Goal: Task Accomplishment & Management: Manage account settings

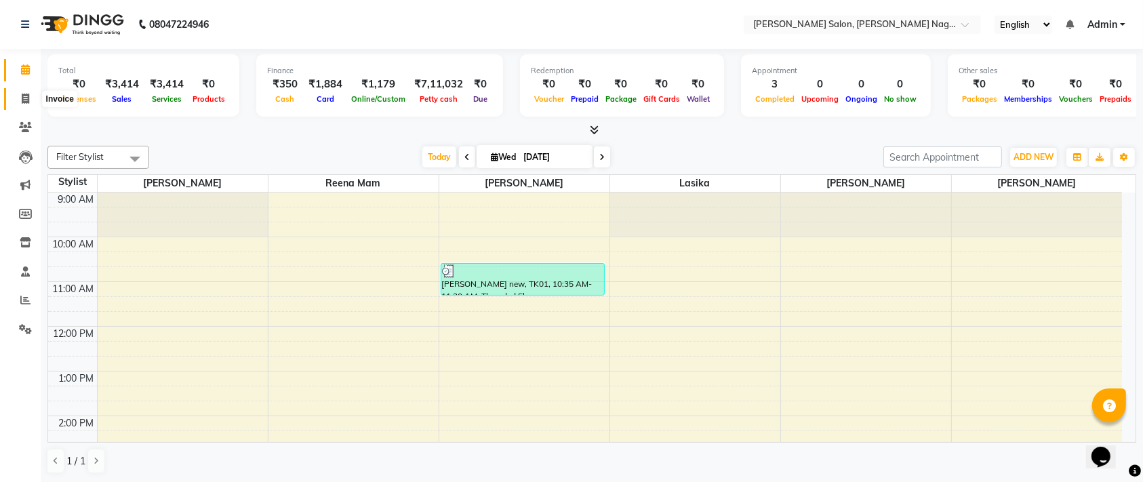
click at [17, 104] on span at bounding box center [26, 100] width 24 height 16
select select "6221"
select select "service"
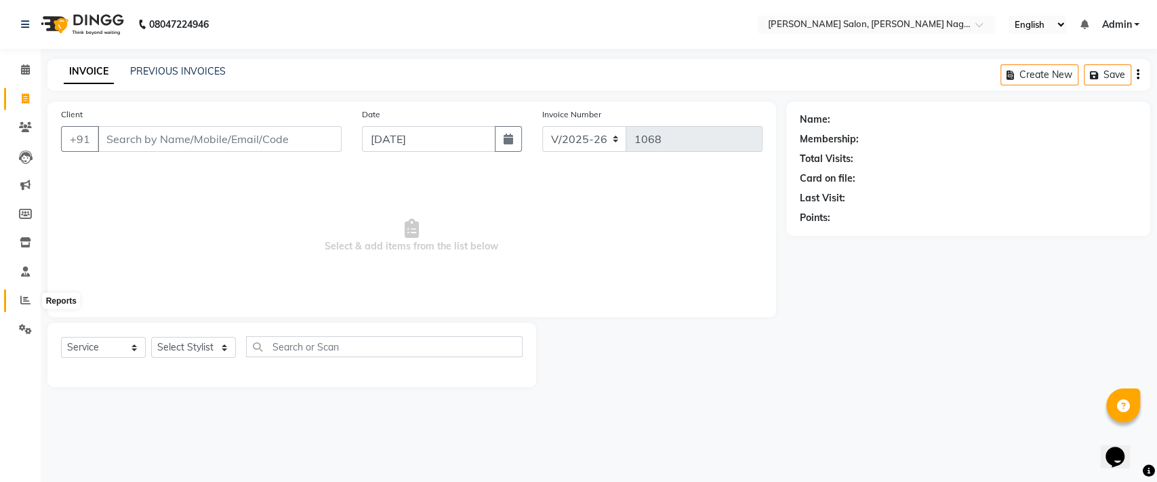
click at [27, 300] on icon at bounding box center [25, 300] width 10 height 10
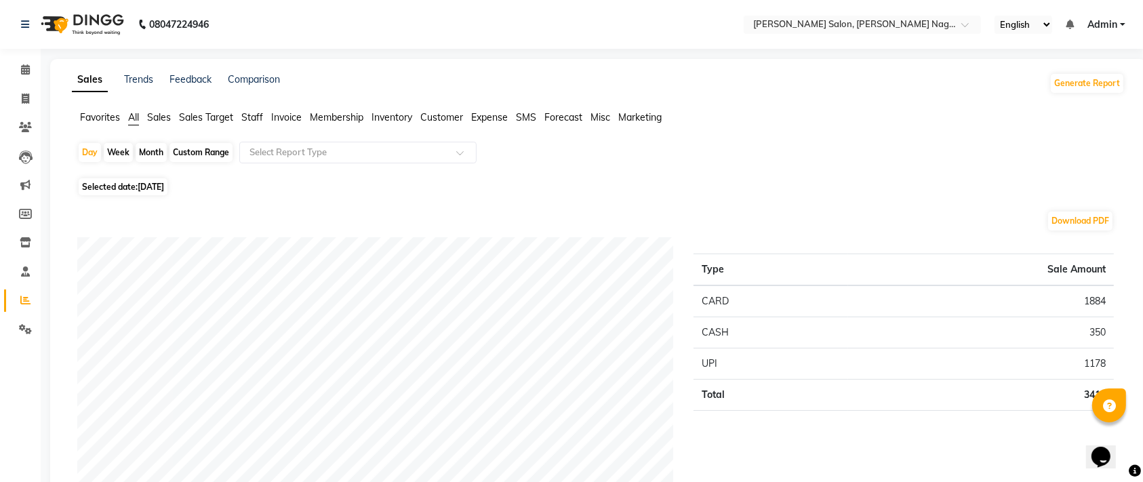
click at [150, 154] on div "Month" at bounding box center [151, 152] width 31 height 19
select select "9"
select select "2025"
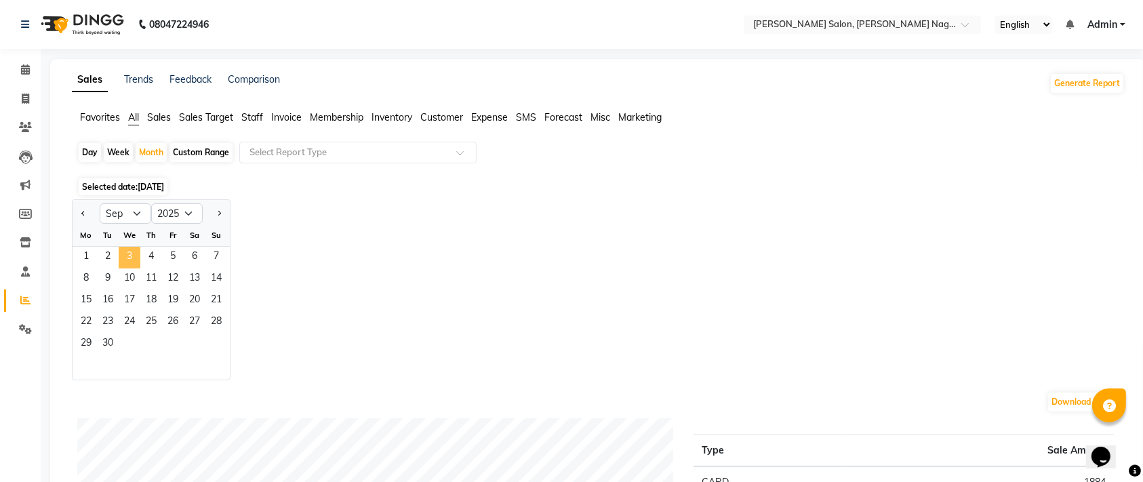
click at [129, 259] on span "3" at bounding box center [130, 258] width 22 height 22
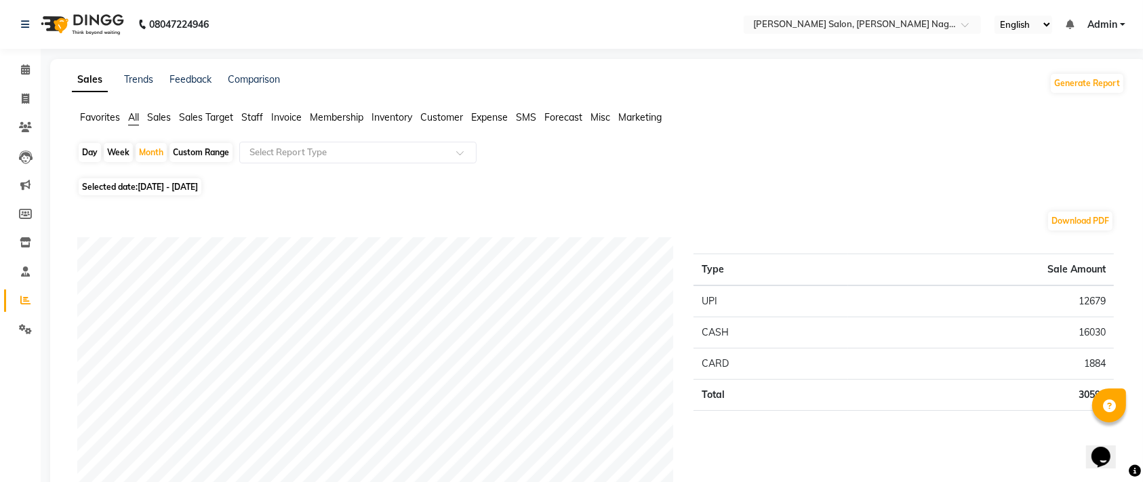
click at [257, 120] on span "Staff" at bounding box center [252, 117] width 22 height 12
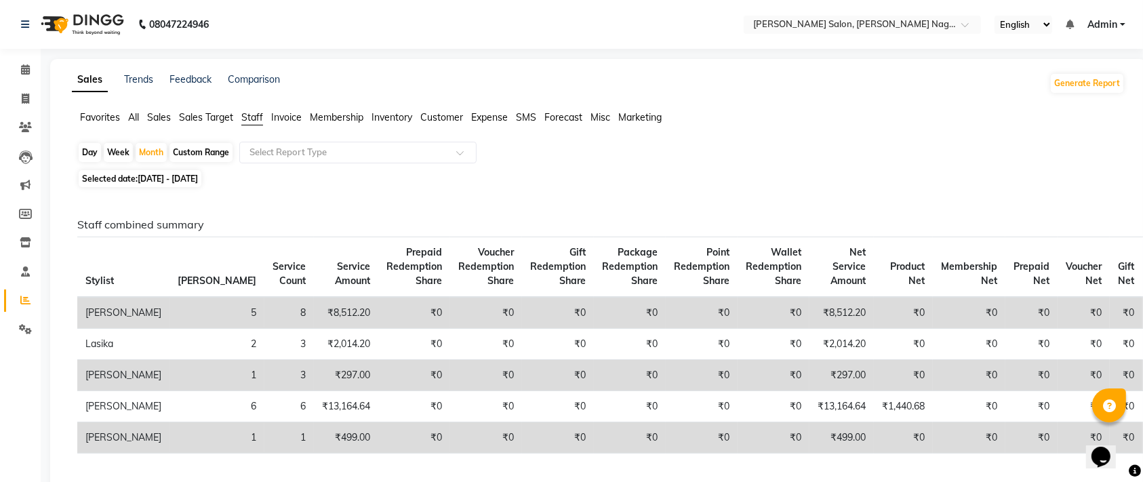
click at [88, 149] on div "Day" at bounding box center [90, 152] width 22 height 19
select select "9"
select select "2025"
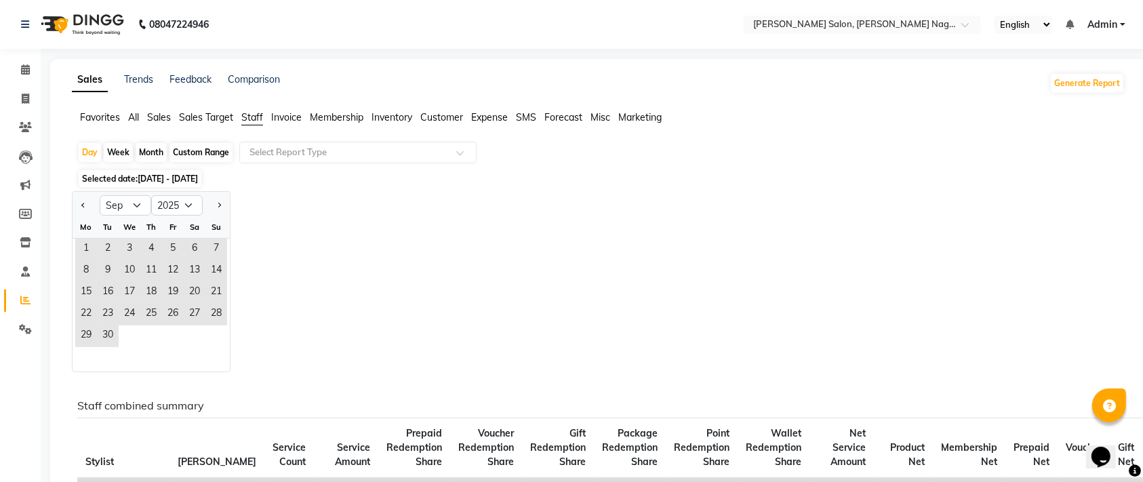
click at [281, 235] on div "Jan Feb Mar Apr May Jun [DATE] Aug Sep Oct Nov [DATE] 2016 2017 2018 2019 2020 …" at bounding box center [598, 281] width 1053 height 181
click at [23, 99] on icon at bounding box center [25, 99] width 7 height 10
select select "service"
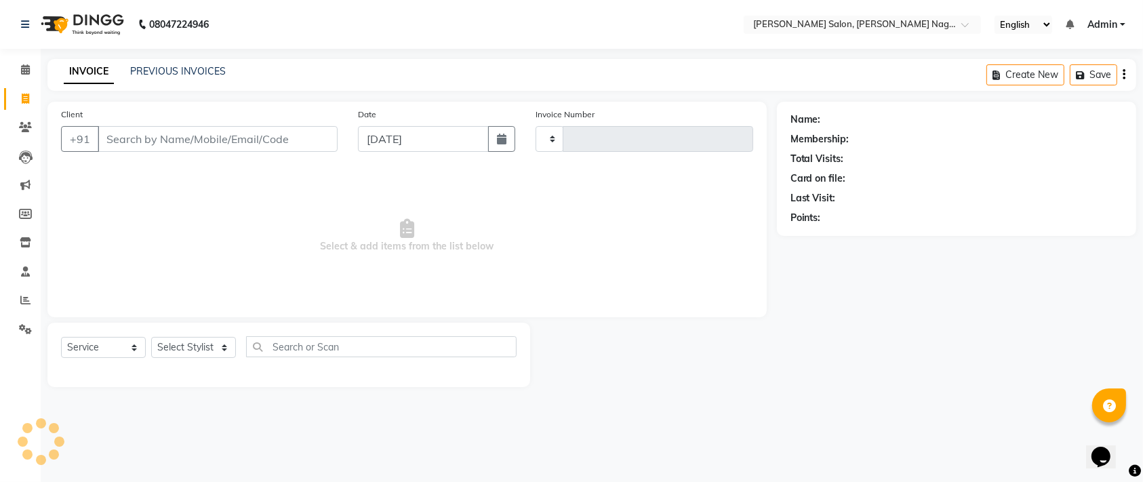
type input "1068"
select select "6221"
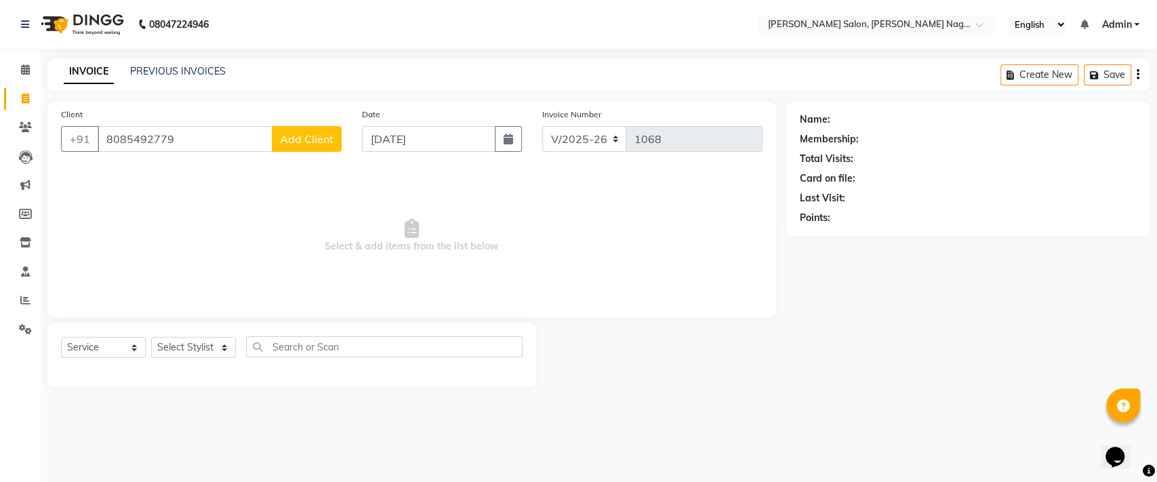
type input "8085492779"
click at [304, 133] on span "Add Client" at bounding box center [307, 139] width 54 height 14
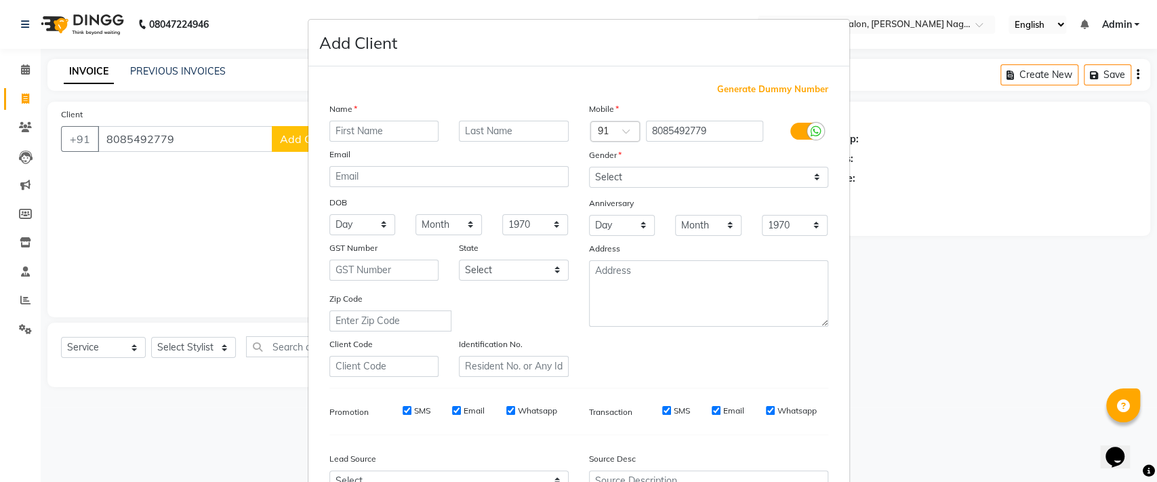
drag, startPoint x: 304, startPoint y: 133, endPoint x: 369, endPoint y: 136, distance: 65.2
click at [369, 136] on div "Generate Dummy Number Name Email DOB Day 01 02 03 04 05 06 07 08 09 10 11 12 13…" at bounding box center [578, 309] width 541 height 486
click at [396, 127] on input "text" at bounding box center [384, 131] width 110 height 21
type input "[PERSON_NAME]"
click at [494, 130] on input "text" at bounding box center [514, 131] width 110 height 21
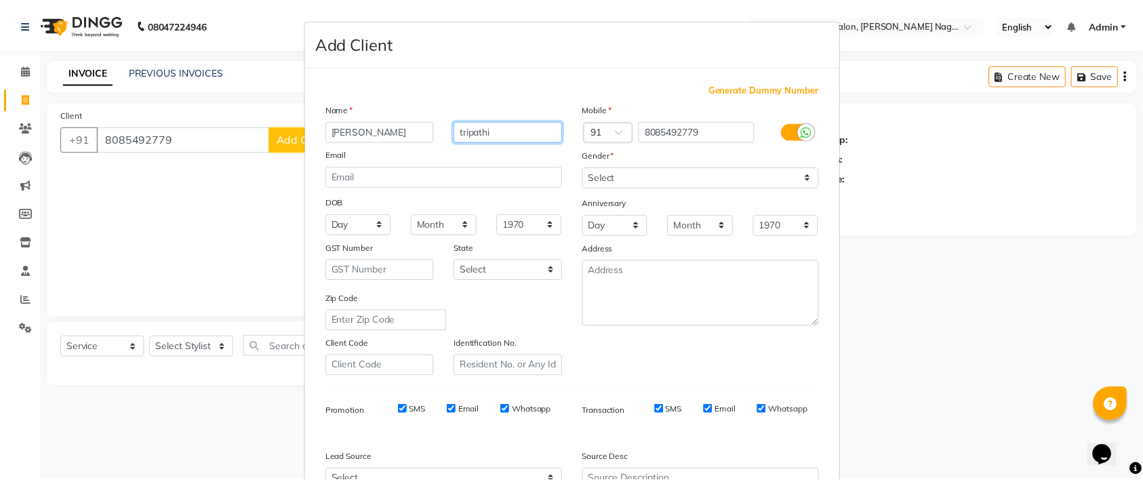
scroll to position [141, 0]
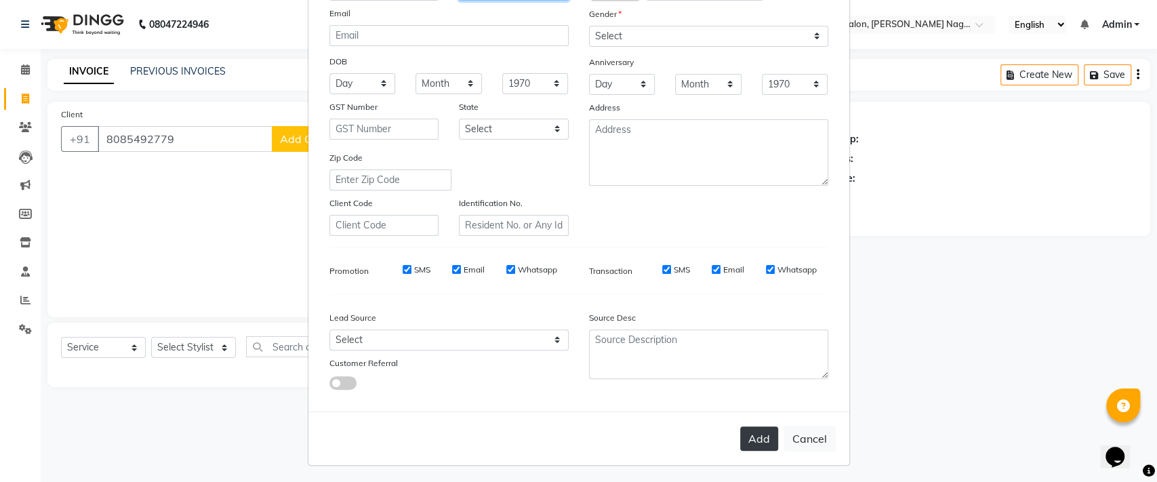
type input "tripathi"
click at [743, 430] on button "Add" at bounding box center [759, 438] width 38 height 24
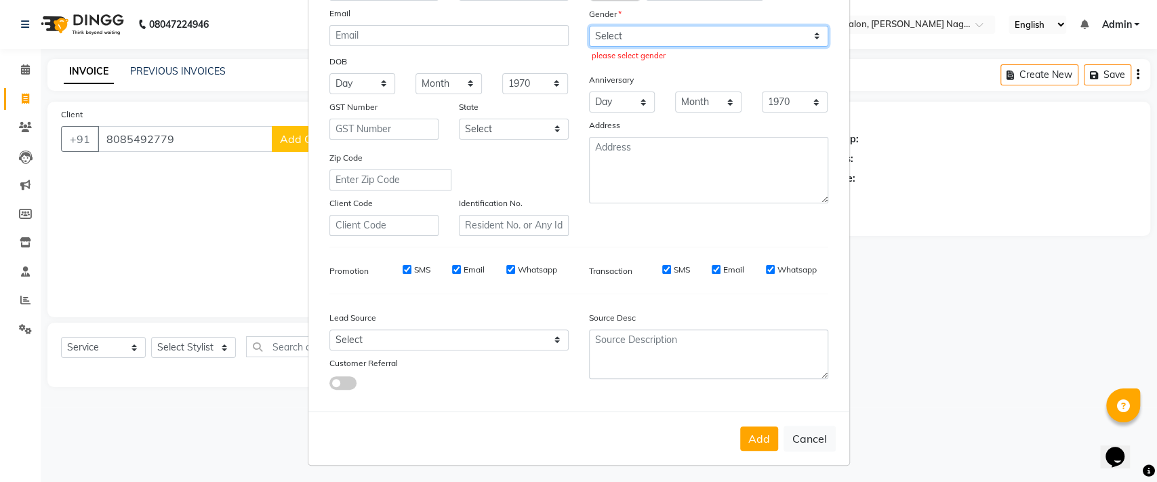
click at [676, 28] on select "Select [DEMOGRAPHIC_DATA] [DEMOGRAPHIC_DATA] Other Prefer Not To Say" at bounding box center [708, 36] width 239 height 21
select select "[DEMOGRAPHIC_DATA]"
click at [589, 26] on select "Select [DEMOGRAPHIC_DATA] [DEMOGRAPHIC_DATA] Other Prefer Not To Say" at bounding box center [708, 36] width 239 height 21
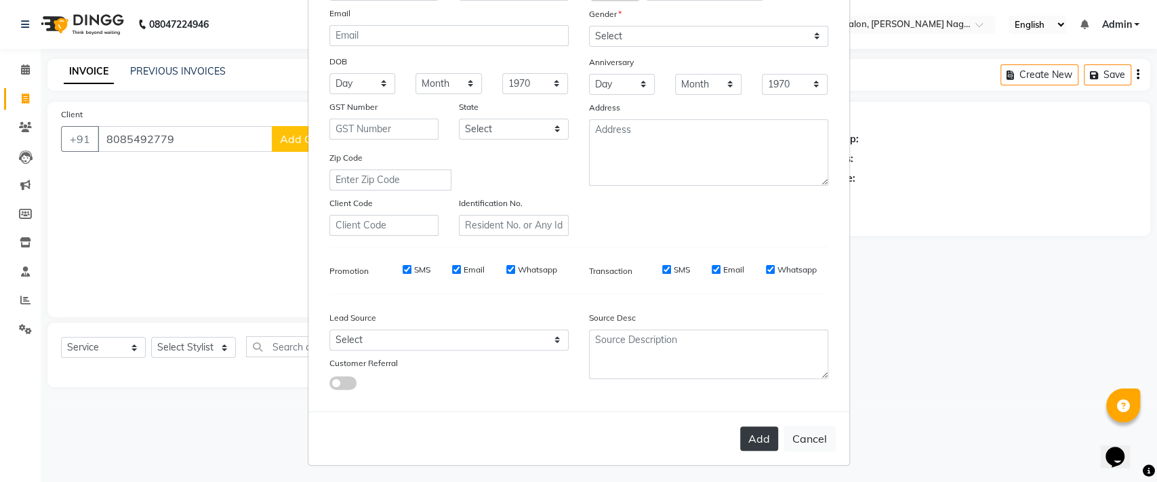
click at [753, 431] on button "Add" at bounding box center [759, 438] width 38 height 24
select select
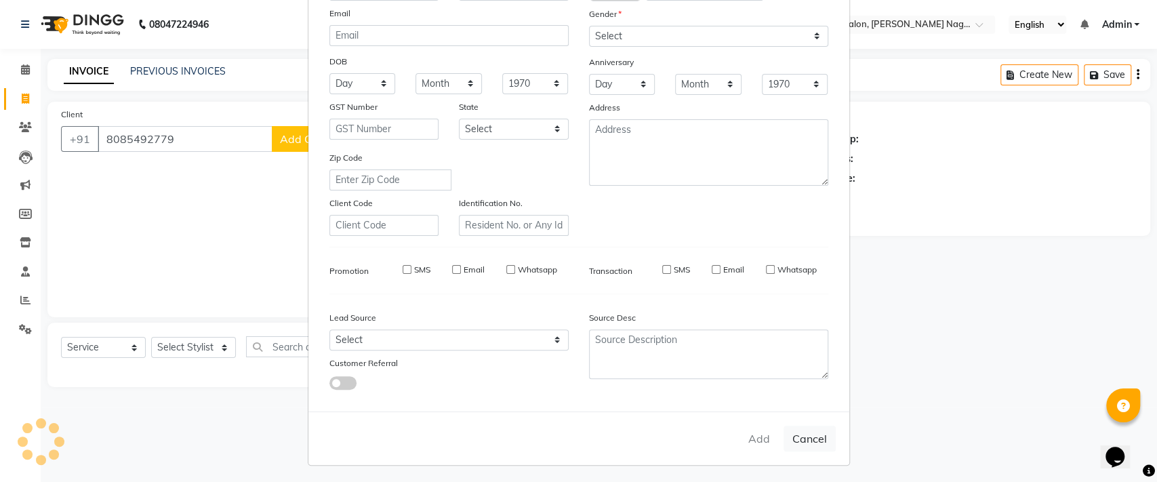
select select
checkbox input "false"
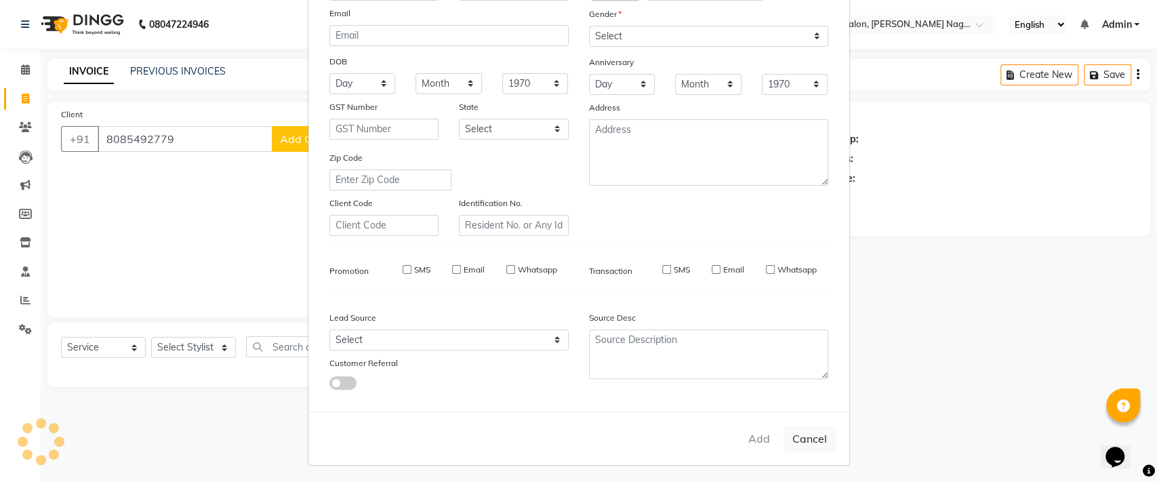
checkbox input "false"
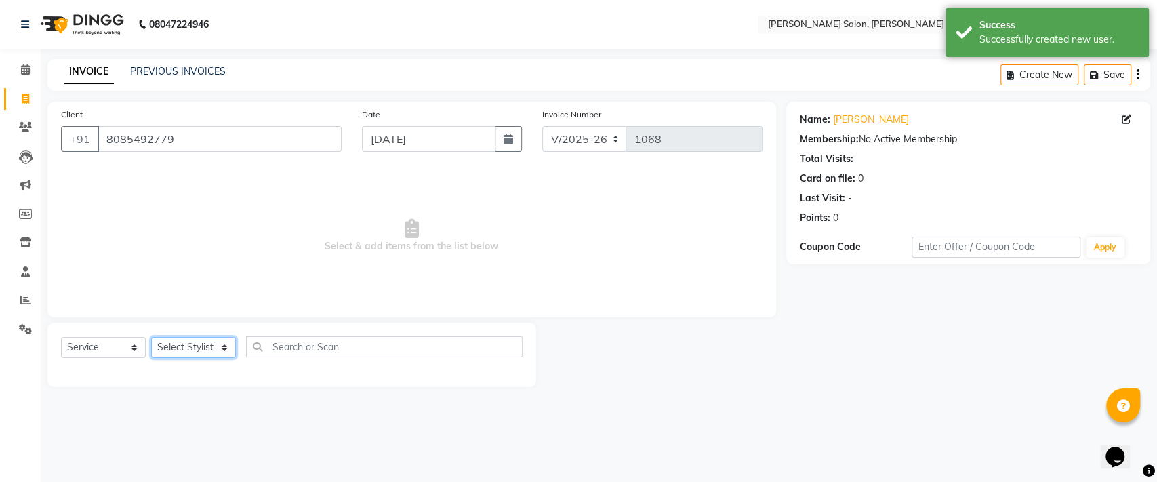
click at [201, 354] on select "Select Stylist [PERSON_NAME] lasika [PERSON_NAME] mam [PERSON_NAME] [PERSON_NAM…" at bounding box center [193, 347] width 85 height 21
select select "83987"
click at [151, 337] on select "Select Stylist [PERSON_NAME] lasika [PERSON_NAME] mam [PERSON_NAME] [PERSON_NAM…" at bounding box center [193, 347] width 85 height 21
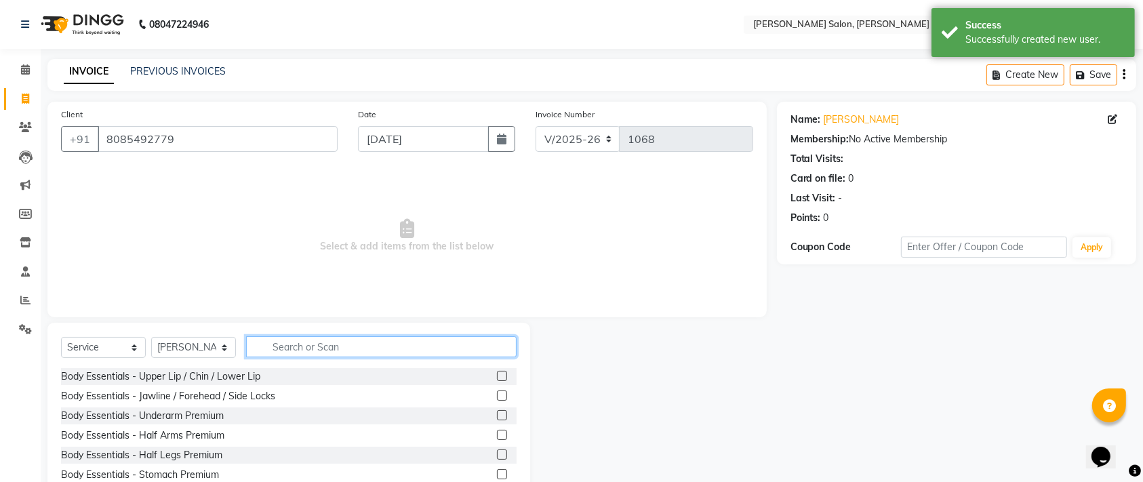
click at [331, 350] on input "text" at bounding box center [381, 346] width 270 height 21
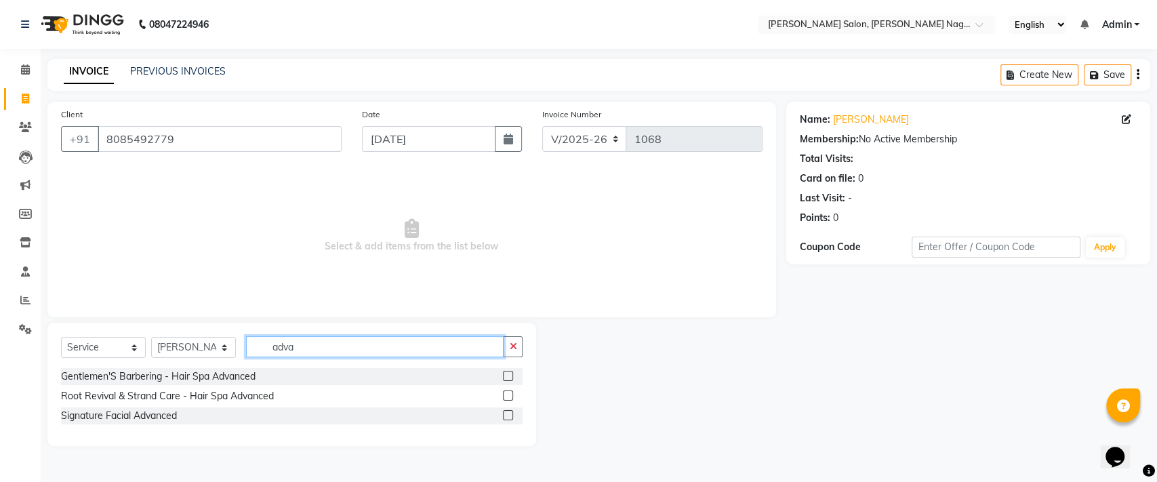
type input "adva"
click at [510, 394] on label at bounding box center [508, 395] width 10 height 10
click at [510, 394] on input "checkbox" at bounding box center [507, 396] width 9 height 9
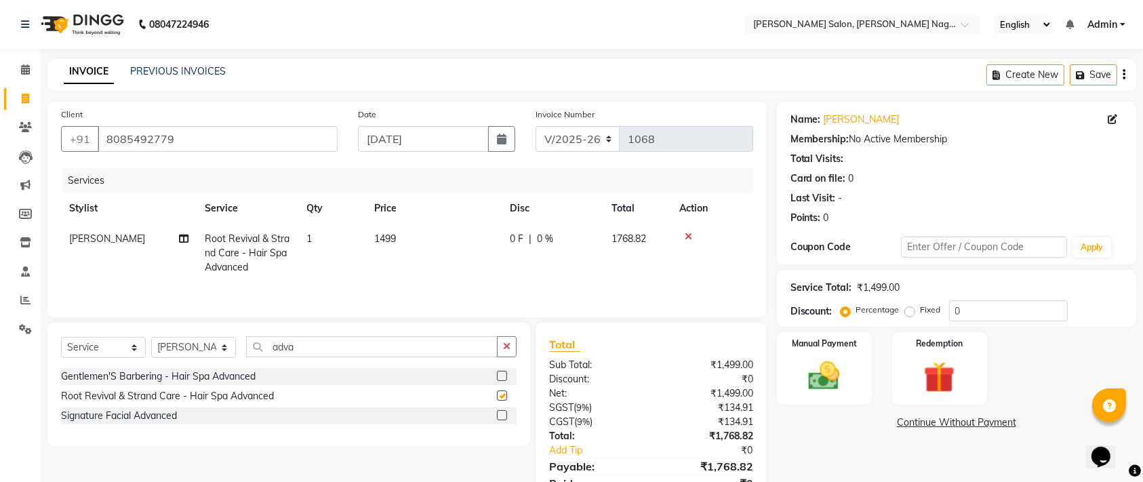
checkbox input "false"
click at [399, 232] on td "1499" at bounding box center [434, 253] width 136 height 59
select select "83987"
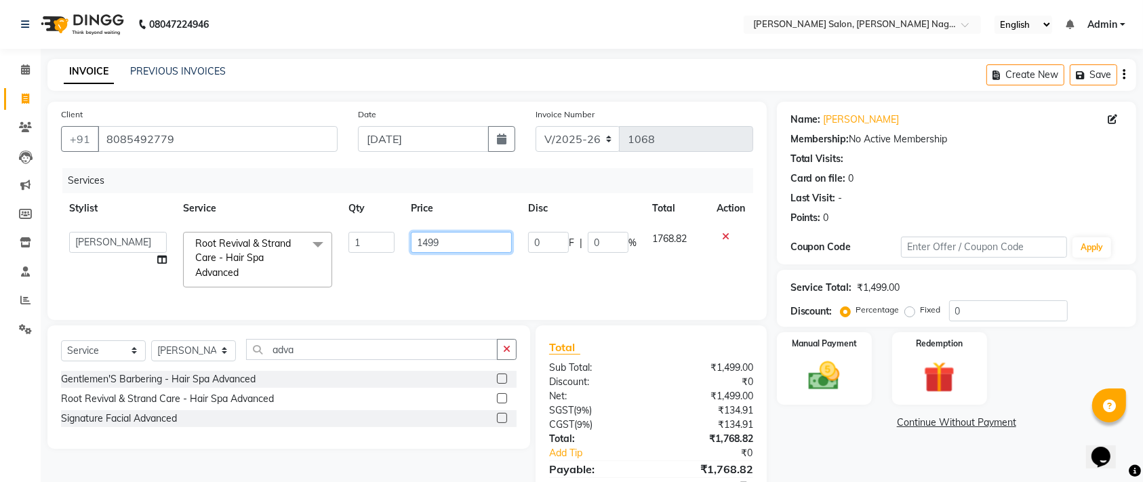
click at [459, 236] on input "1499" at bounding box center [461, 242] width 100 height 21
type input "1"
type input "2300"
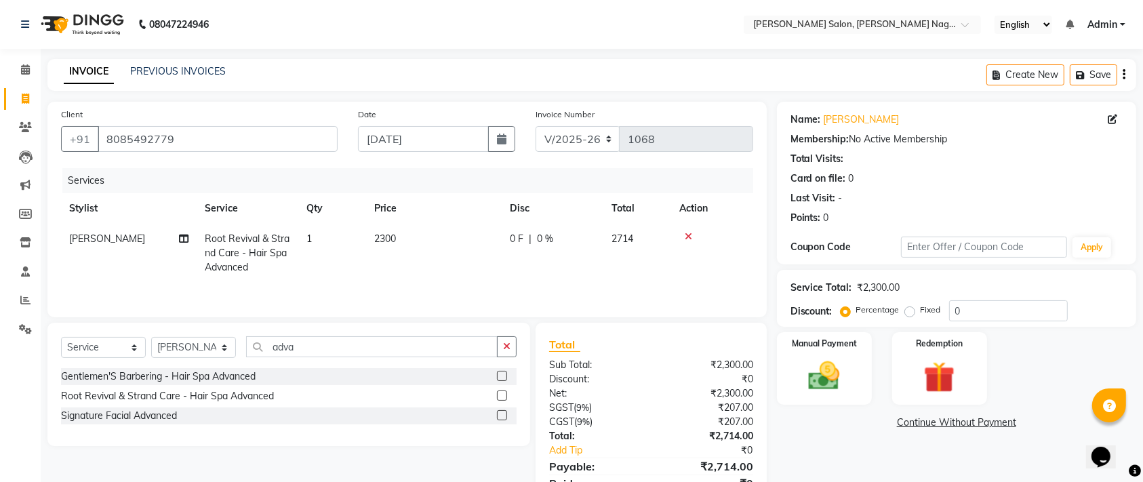
click at [821, 464] on div "Name: [PERSON_NAME] Membership: No Active Membership Total Visits: Card on file…" at bounding box center [961, 312] width 369 height 420
click at [514, 347] on button "button" at bounding box center [507, 346] width 20 height 21
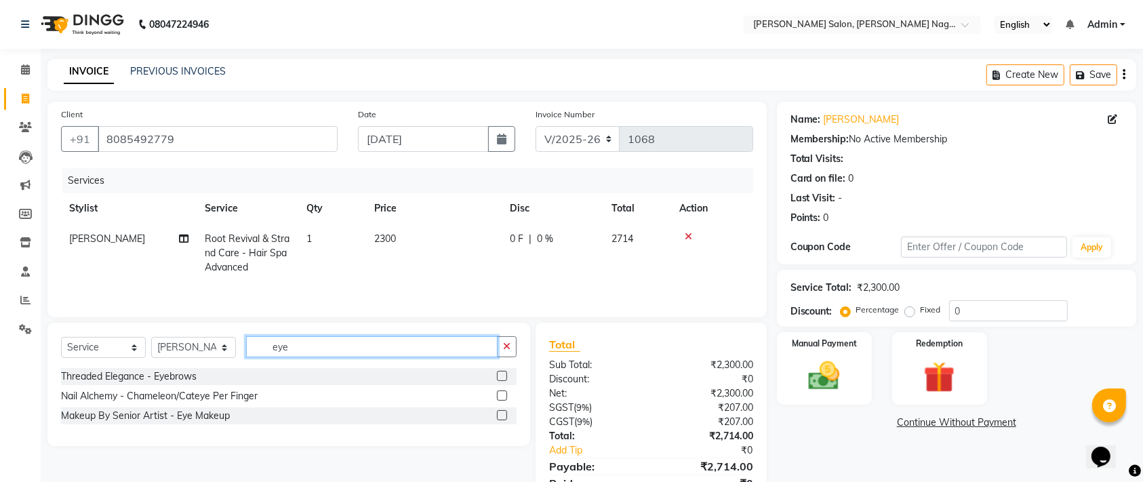
type input "eye"
click at [501, 377] on label at bounding box center [502, 376] width 10 height 10
click at [501, 377] on input "checkbox" at bounding box center [501, 376] width 9 height 9
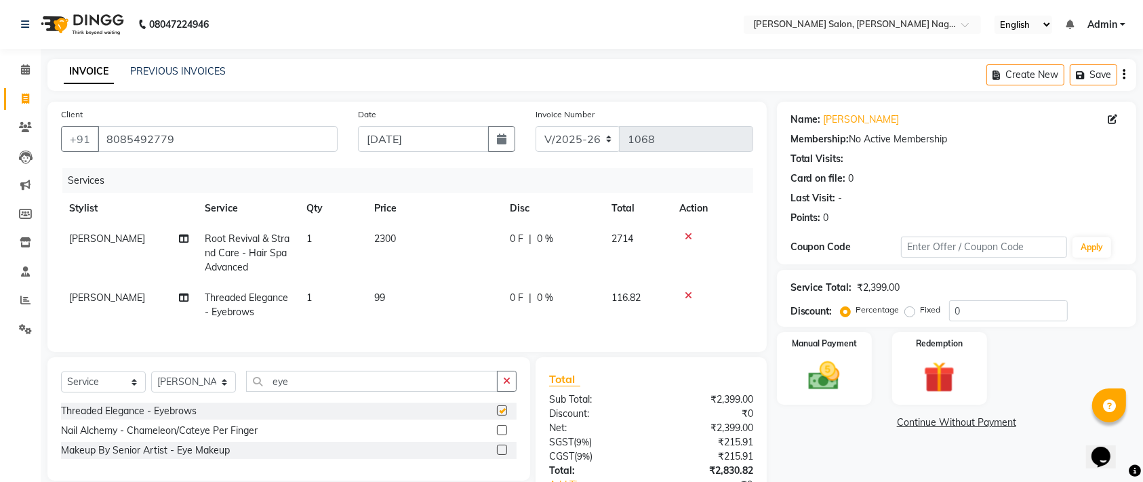
checkbox input "false"
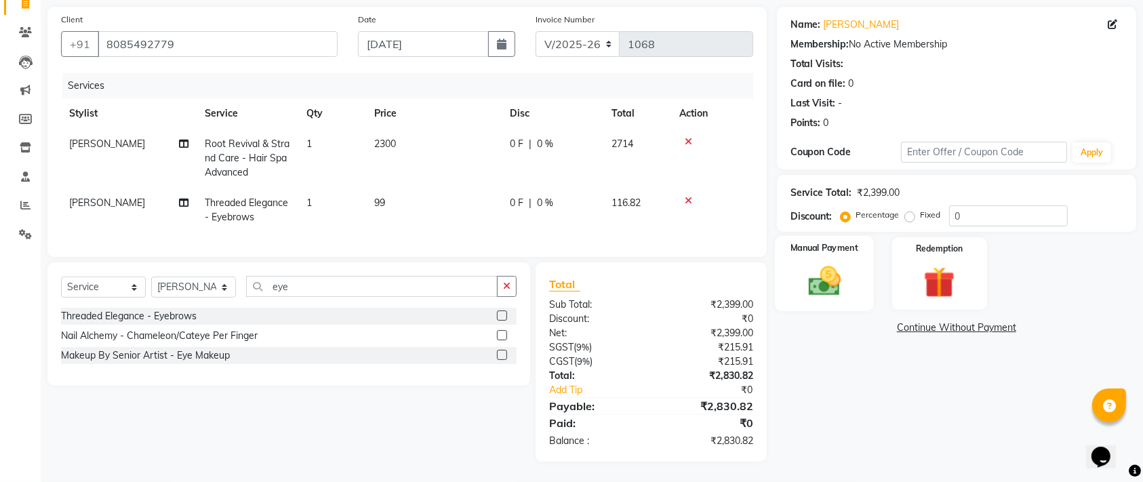
click at [795, 279] on div "Manual Payment" at bounding box center [824, 274] width 99 height 76
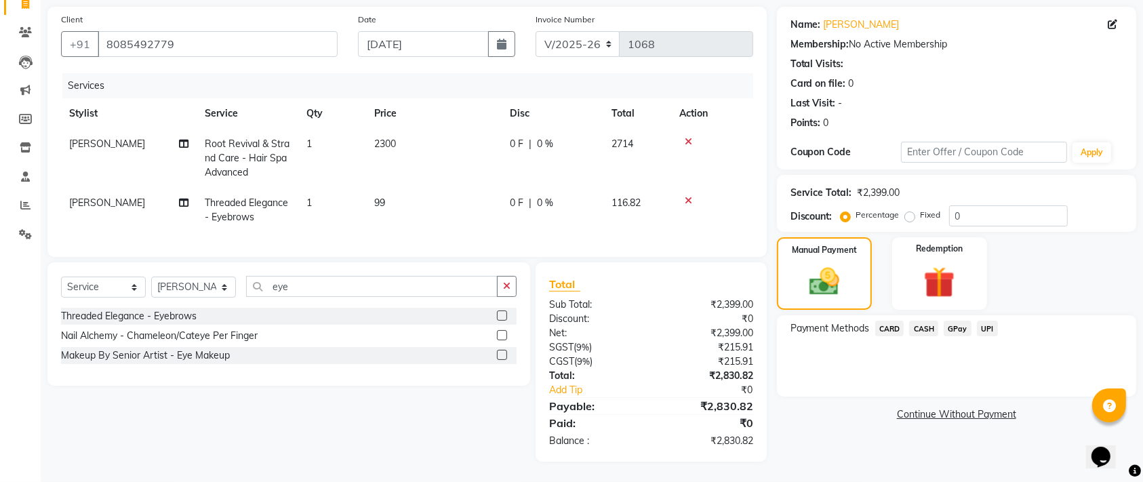
click at [988, 321] on span "UPI" at bounding box center [987, 329] width 21 height 16
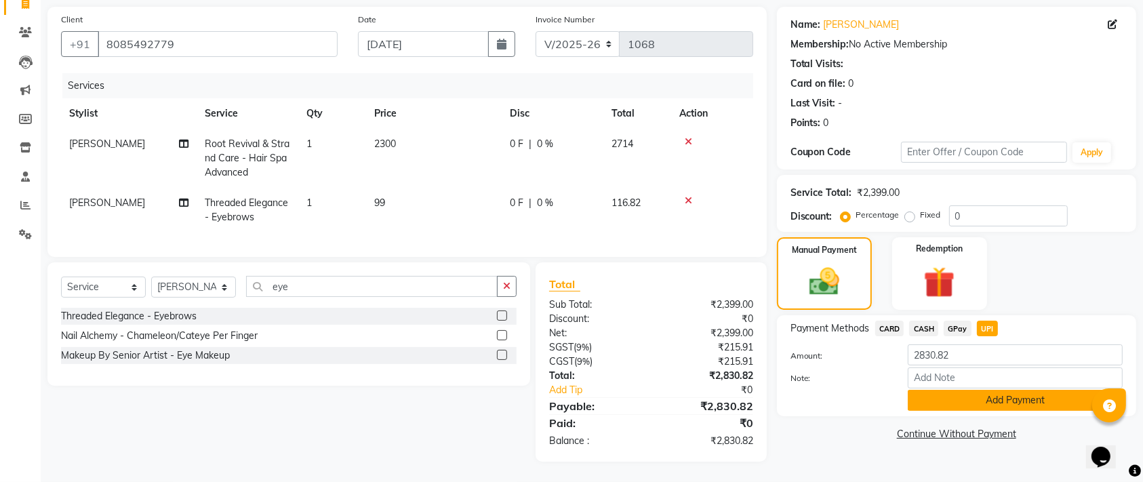
click at [1004, 390] on button "Add Payment" at bounding box center [1015, 400] width 215 height 21
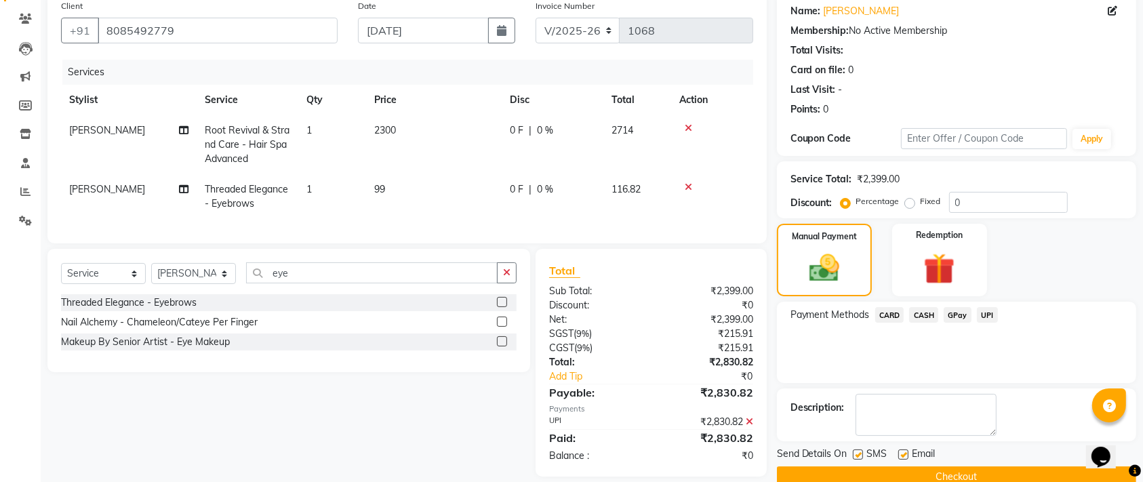
scroll to position [136, 0]
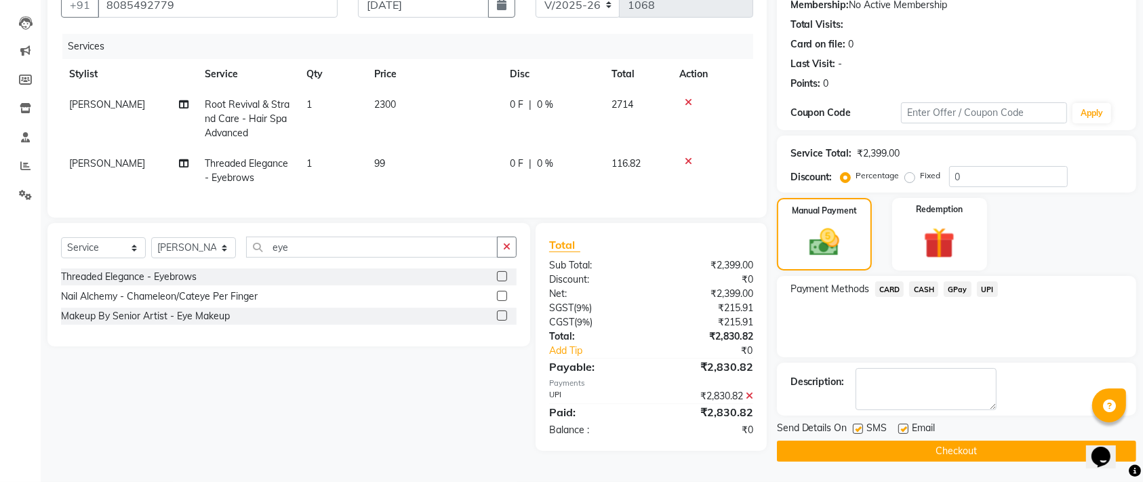
click at [965, 442] on button "Checkout" at bounding box center [956, 451] width 359 height 21
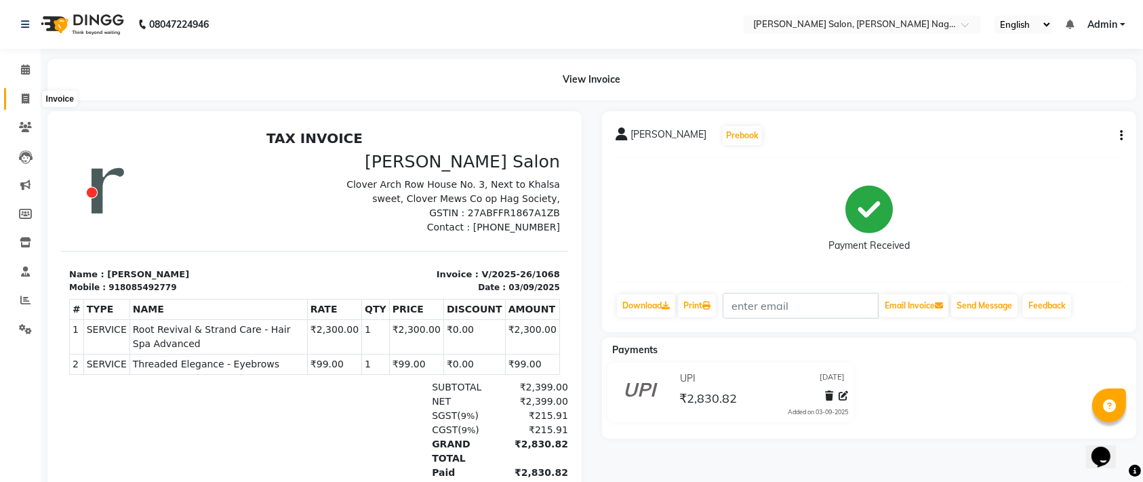
click at [20, 94] on span at bounding box center [26, 100] width 24 height 16
select select "6221"
select select "service"
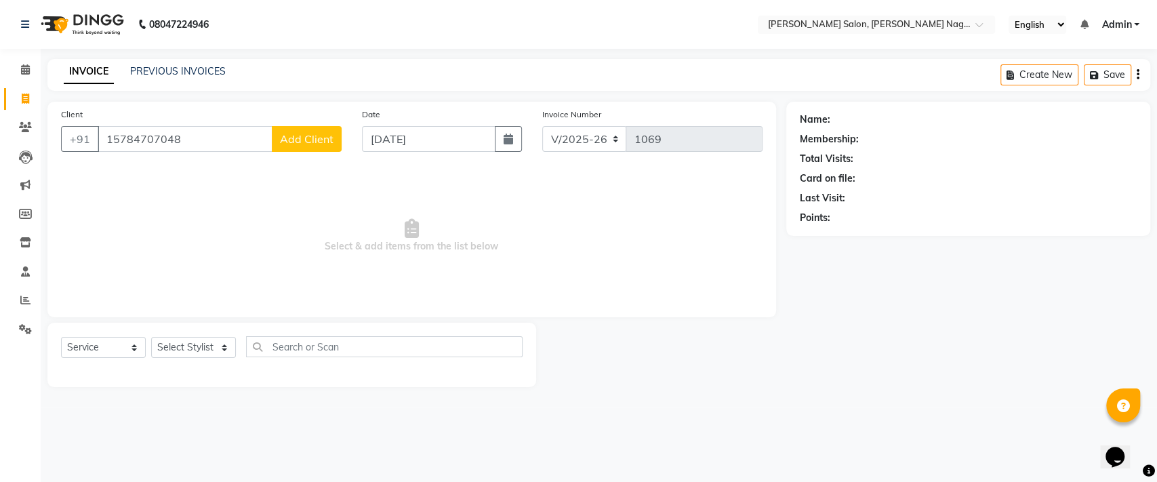
type input "15784707048"
click at [282, 144] on span "Add Client" at bounding box center [307, 139] width 54 height 14
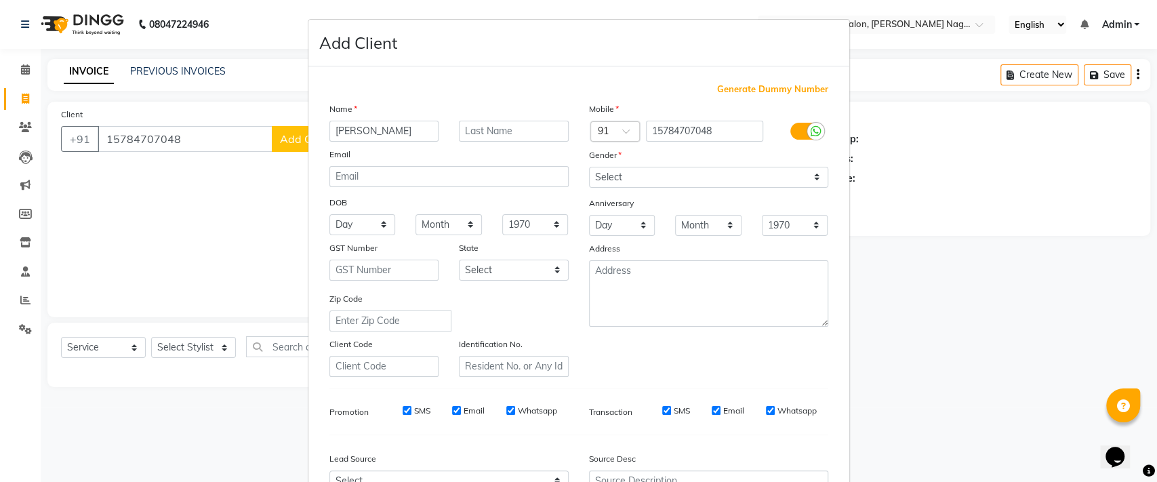
type input "[PERSON_NAME]"
click at [699, 174] on select "Select [DEMOGRAPHIC_DATA] [DEMOGRAPHIC_DATA] Other Prefer Not To Say" at bounding box center [708, 177] width 239 height 21
select select "[DEMOGRAPHIC_DATA]"
click at [589, 167] on select "Select [DEMOGRAPHIC_DATA] [DEMOGRAPHIC_DATA] Other Prefer Not To Say" at bounding box center [708, 177] width 239 height 21
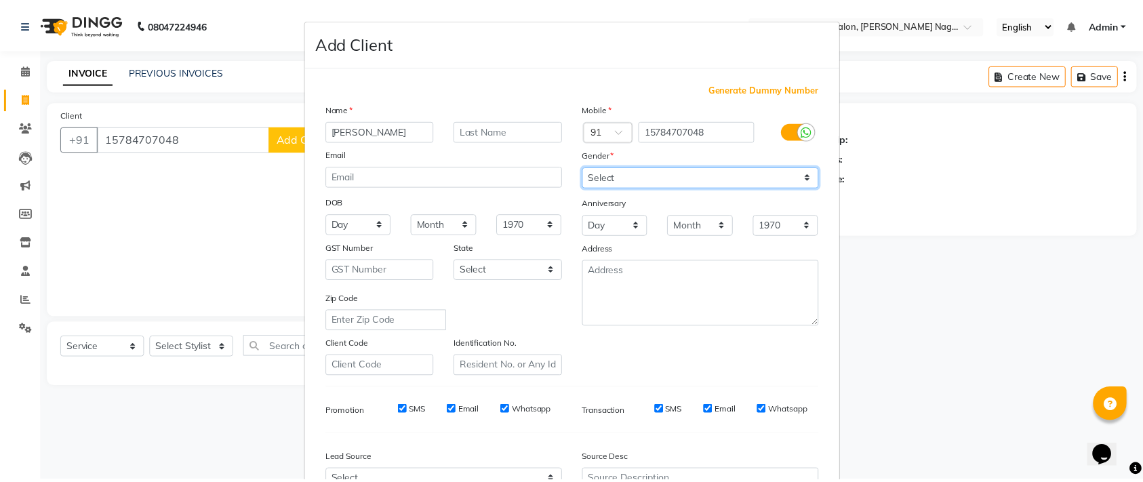
scroll to position [141, 0]
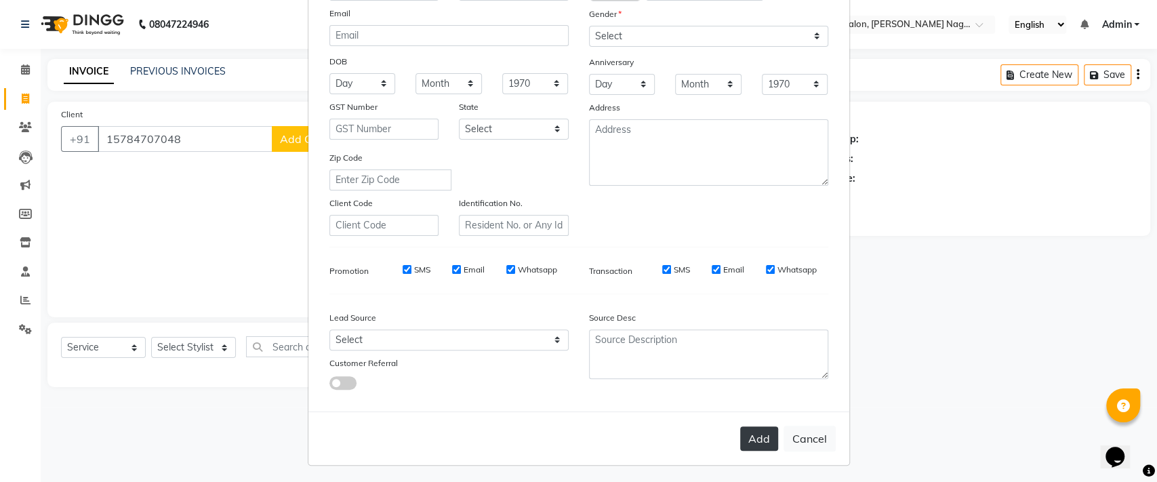
click at [750, 439] on button "Add" at bounding box center [759, 438] width 38 height 24
select select
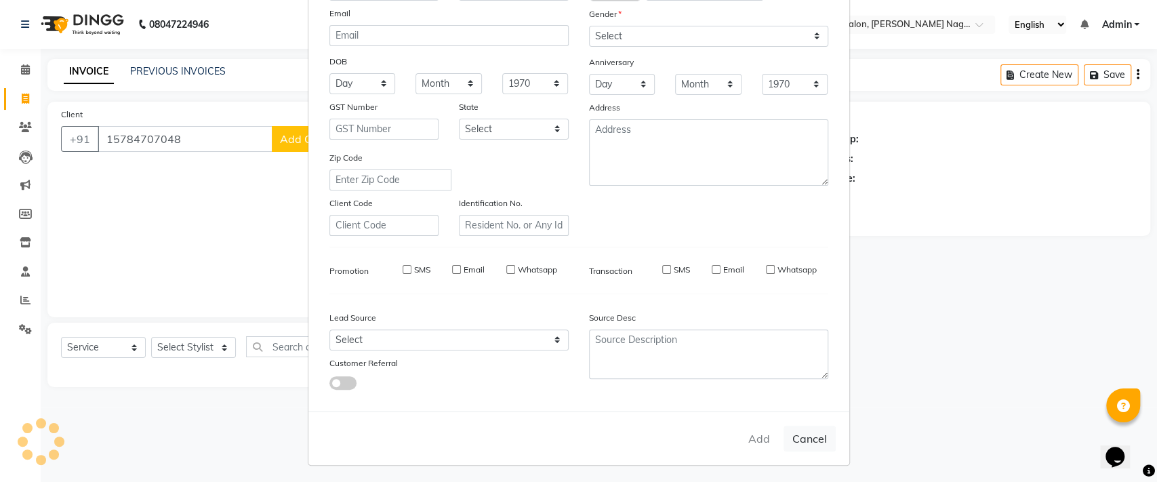
select select
checkbox input "false"
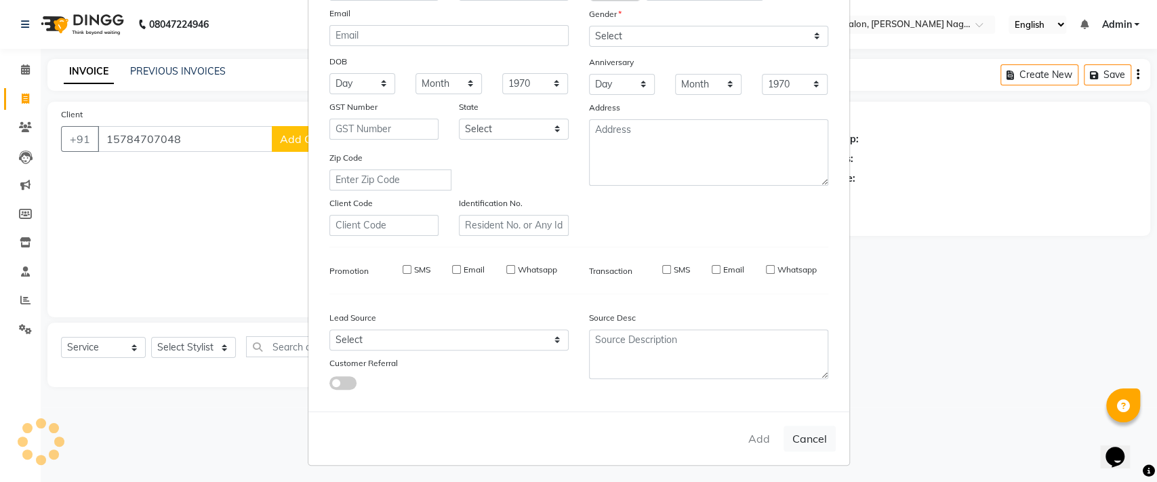
checkbox input "false"
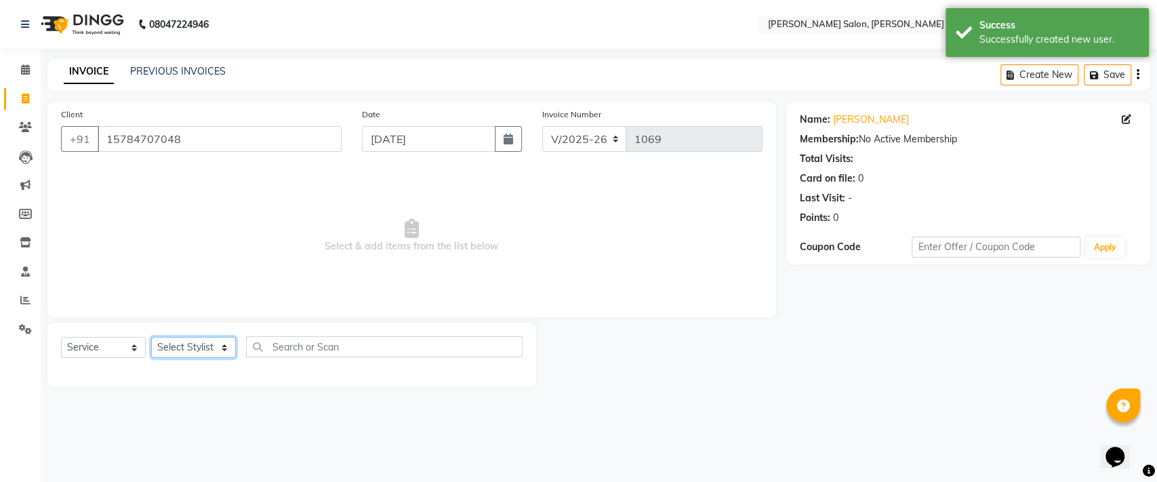
click at [186, 342] on select "Select Stylist [PERSON_NAME] lasika [PERSON_NAME] mam [PERSON_NAME] [PERSON_NAM…" at bounding box center [193, 347] width 85 height 21
select select "83987"
click at [151, 337] on select "Select Stylist [PERSON_NAME] lasika [PERSON_NAME] mam [PERSON_NAME] [PERSON_NAM…" at bounding box center [193, 347] width 85 height 21
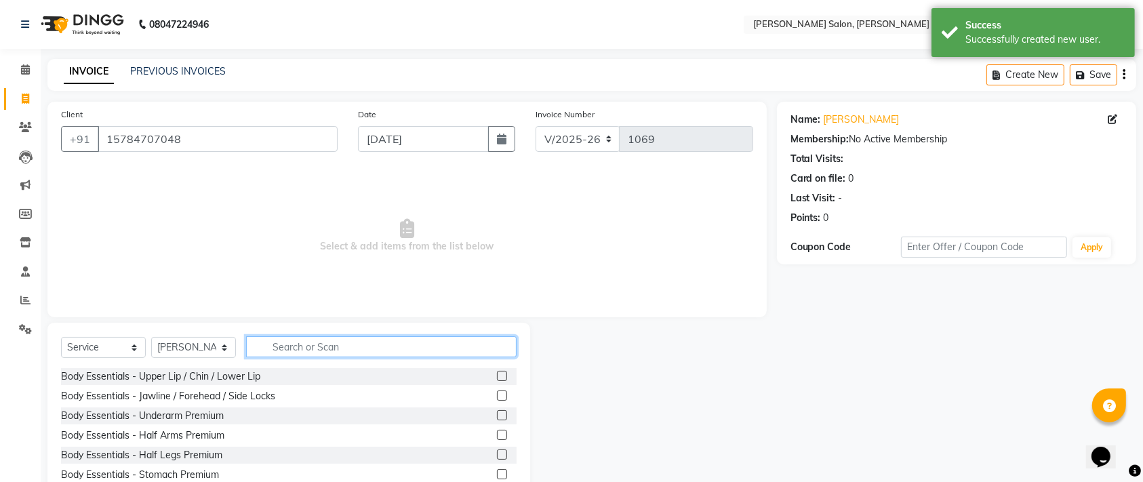
click at [309, 350] on input "text" at bounding box center [381, 346] width 270 height 21
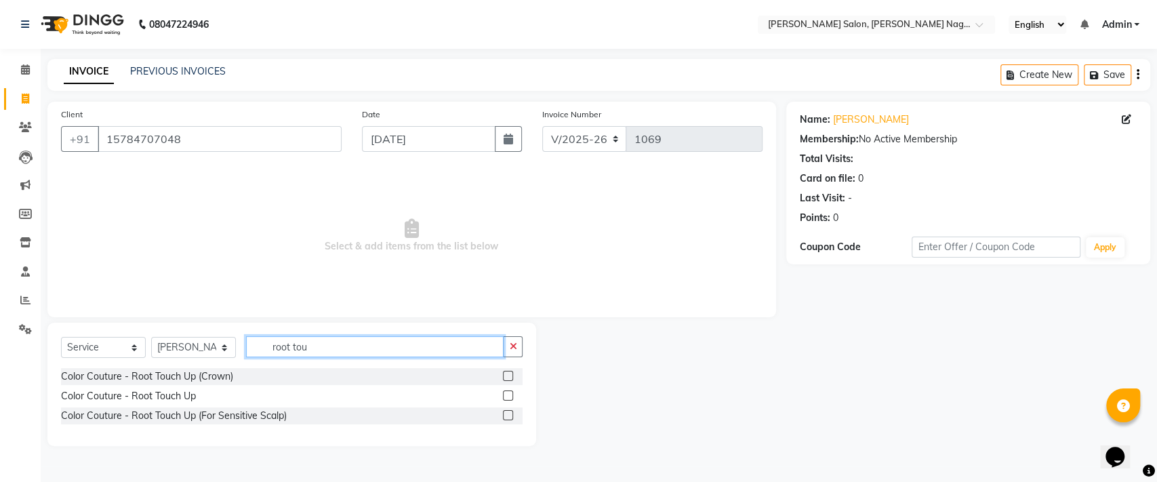
type input "root tou"
click at [507, 414] on label at bounding box center [508, 415] width 10 height 10
click at [507, 414] on input "checkbox" at bounding box center [507, 415] width 9 height 9
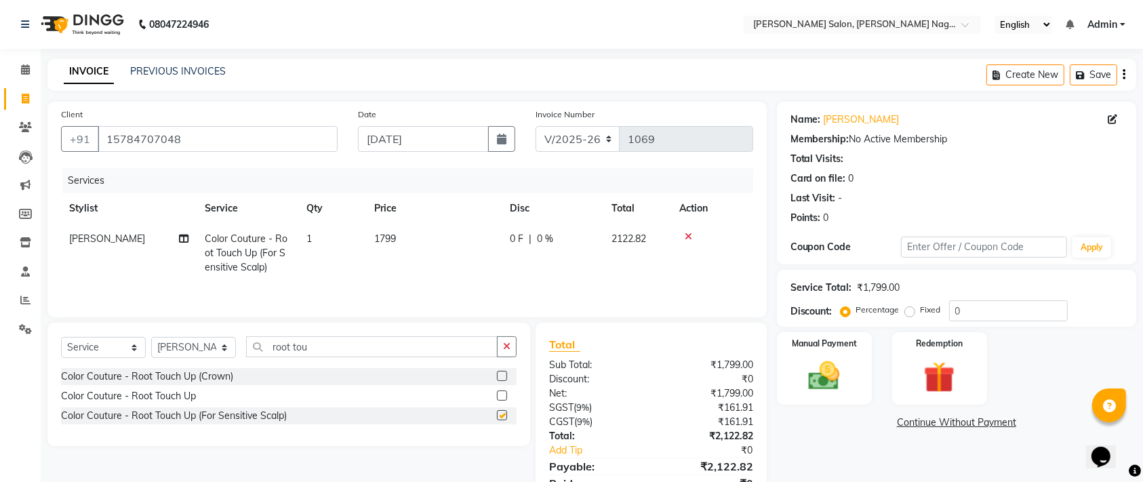
checkbox input "false"
click at [507, 351] on icon "button" at bounding box center [506, 346] width 7 height 9
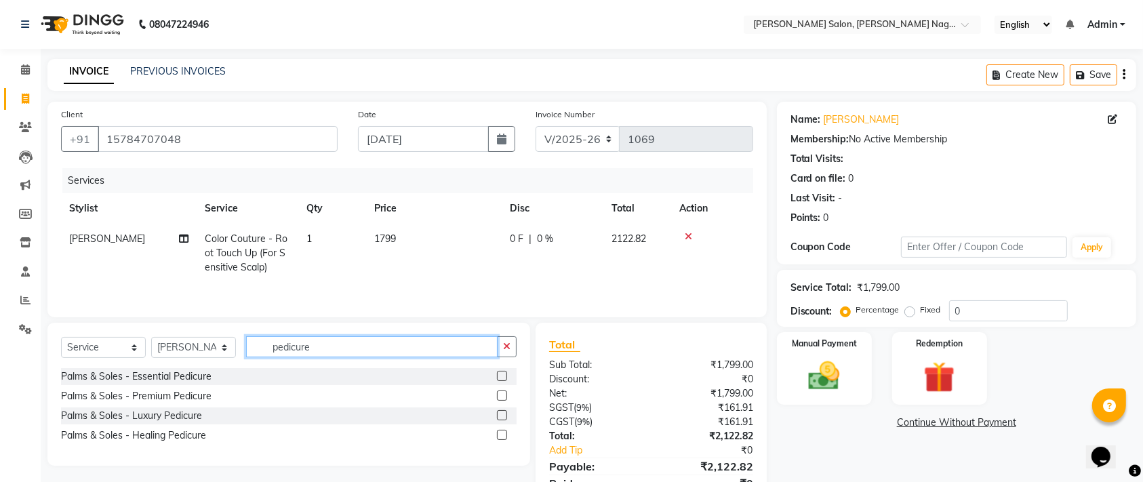
click at [464, 355] on input "pedicure" at bounding box center [371, 346] width 251 height 21
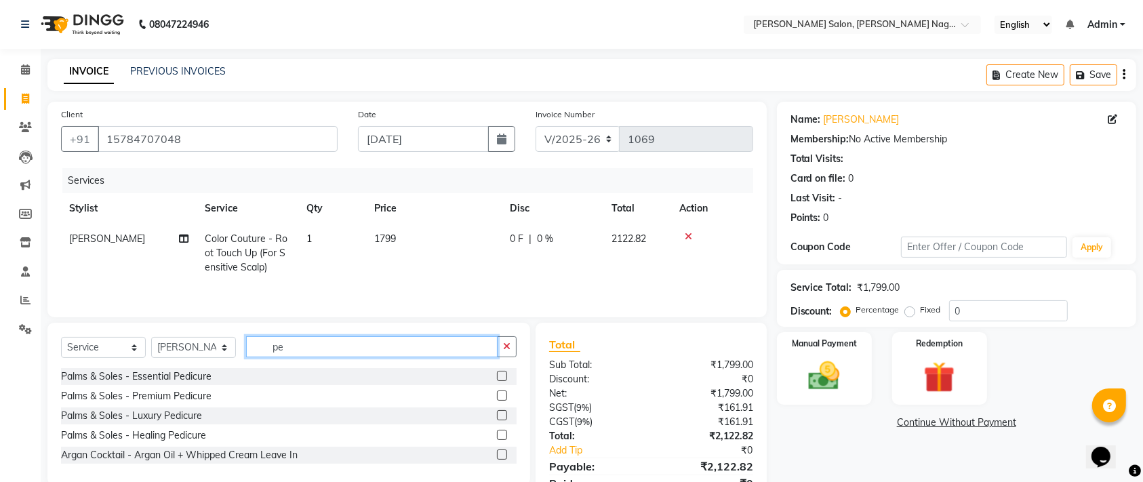
type input "p"
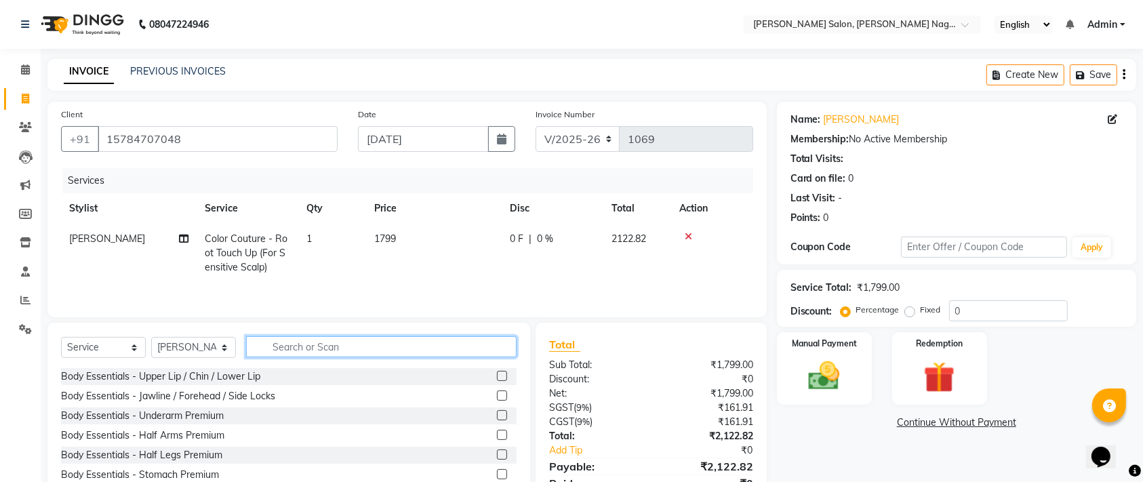
type input "m"
type input "pal"
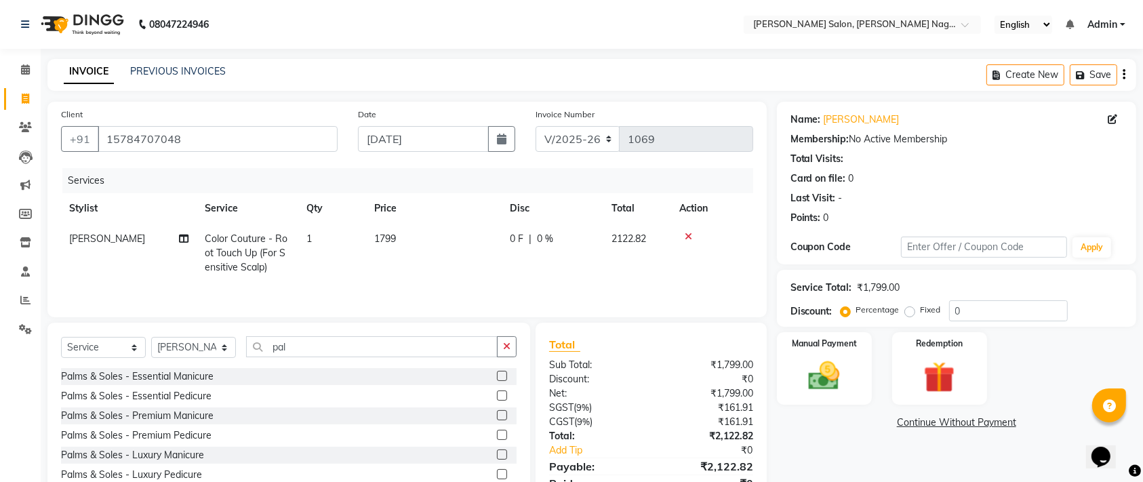
click at [497, 377] on label at bounding box center [502, 376] width 10 height 10
click at [497, 377] on input "checkbox" at bounding box center [501, 376] width 9 height 9
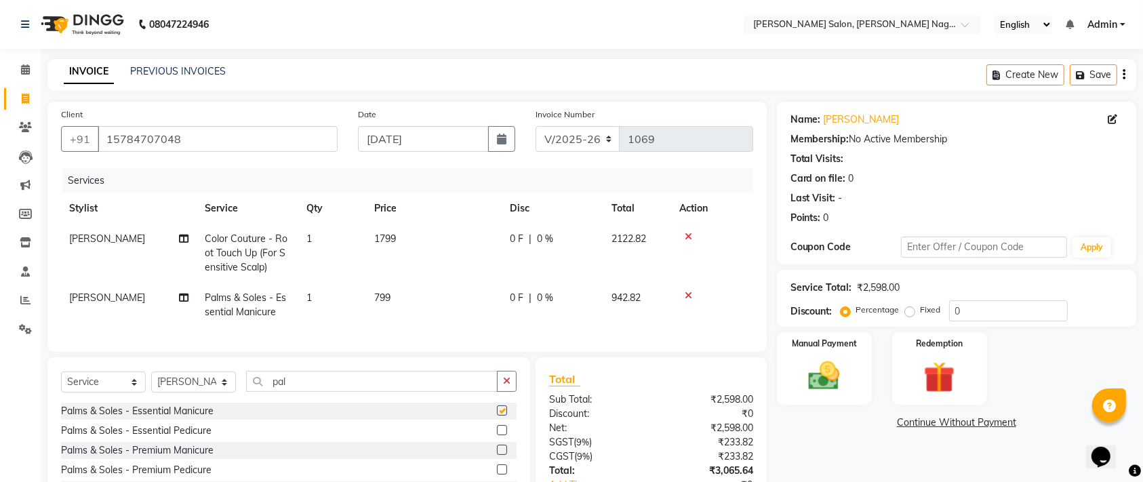
checkbox input "false"
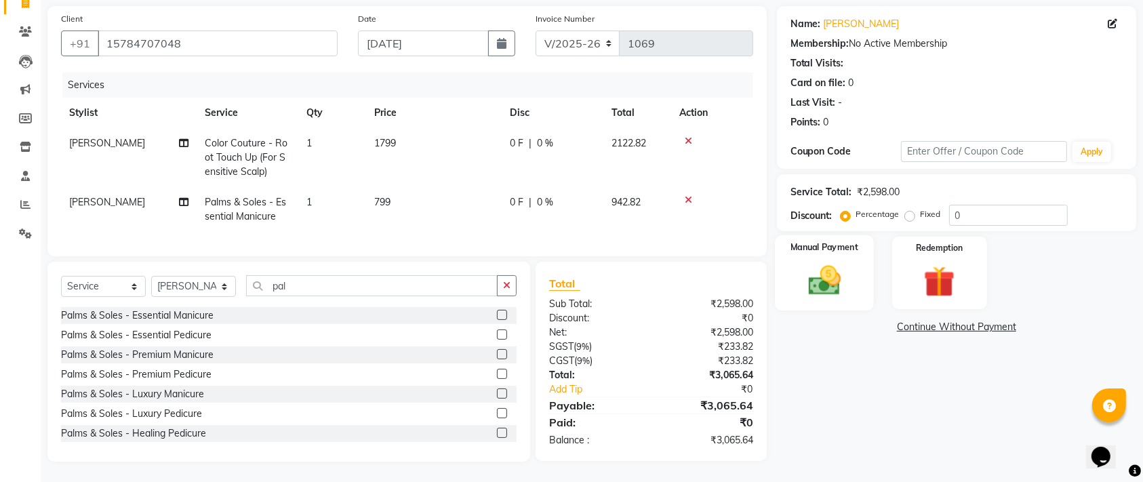
click at [823, 293] on div "Manual Payment" at bounding box center [824, 273] width 99 height 76
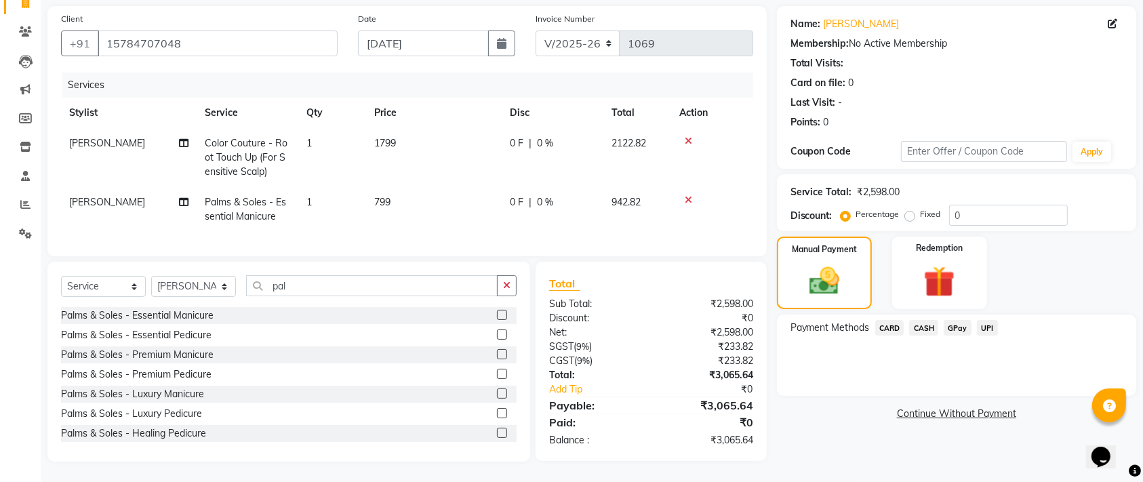
click at [916, 320] on span "CASH" at bounding box center [923, 328] width 29 height 16
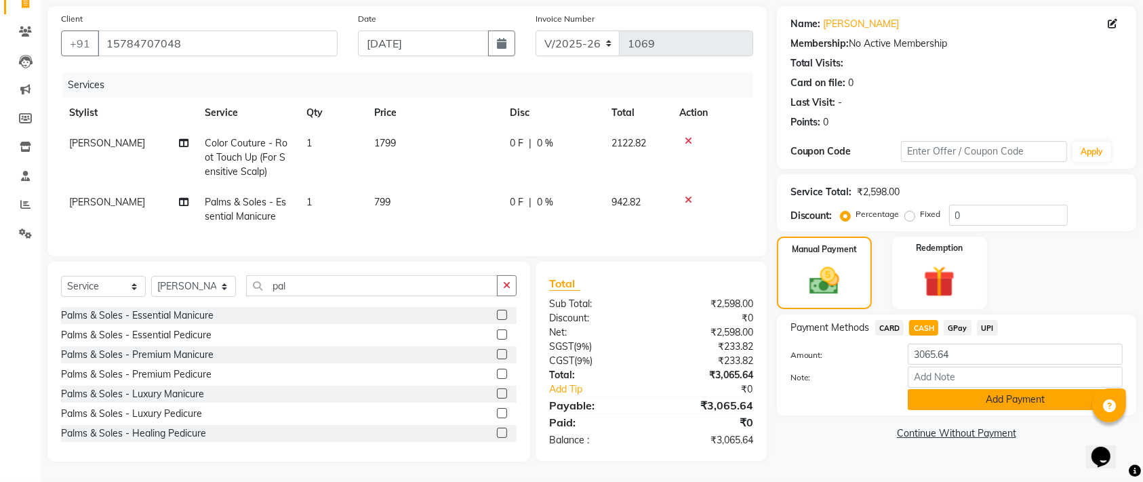
click at [949, 389] on button "Add Payment" at bounding box center [1015, 399] width 215 height 21
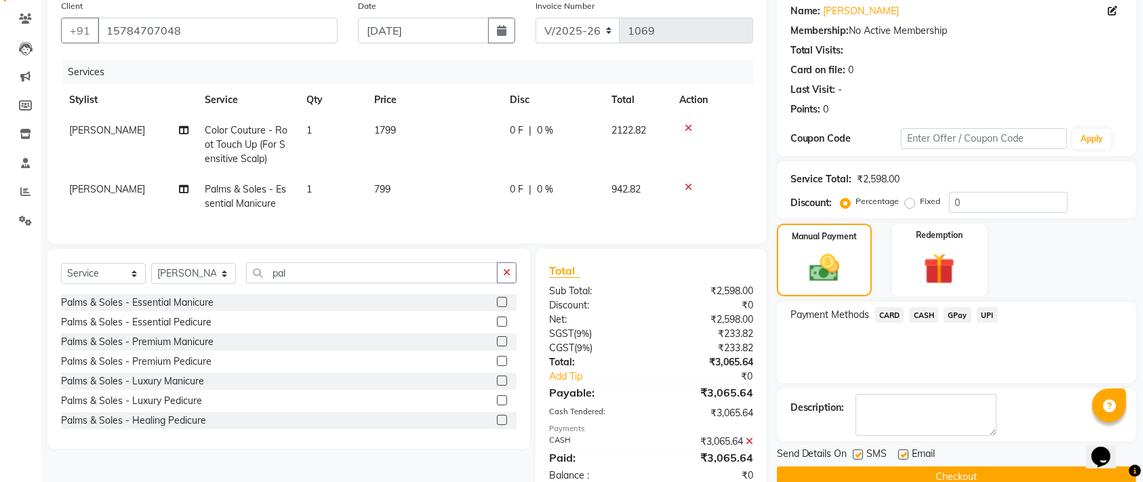
scroll to position [156, 0]
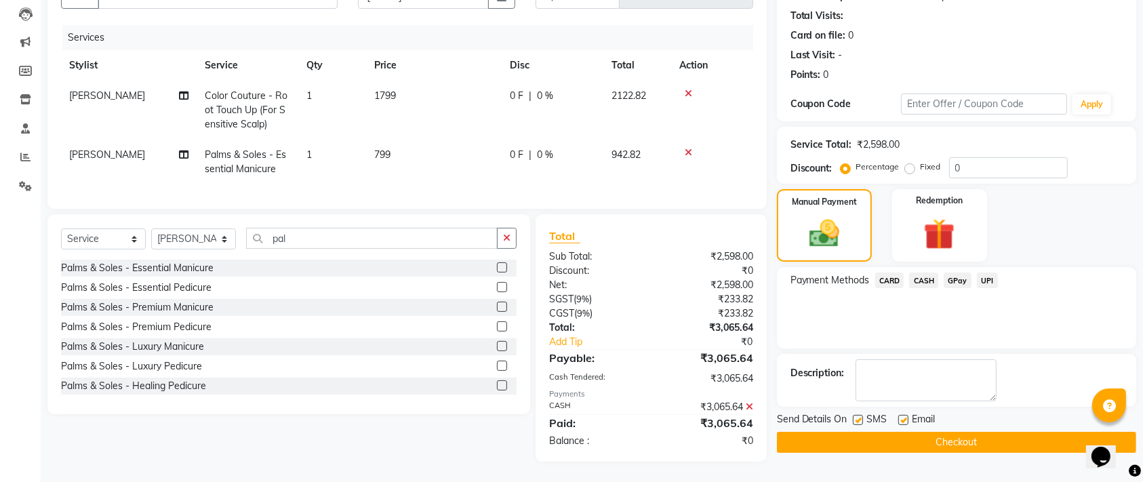
click at [971, 432] on button "Checkout" at bounding box center [956, 442] width 359 height 21
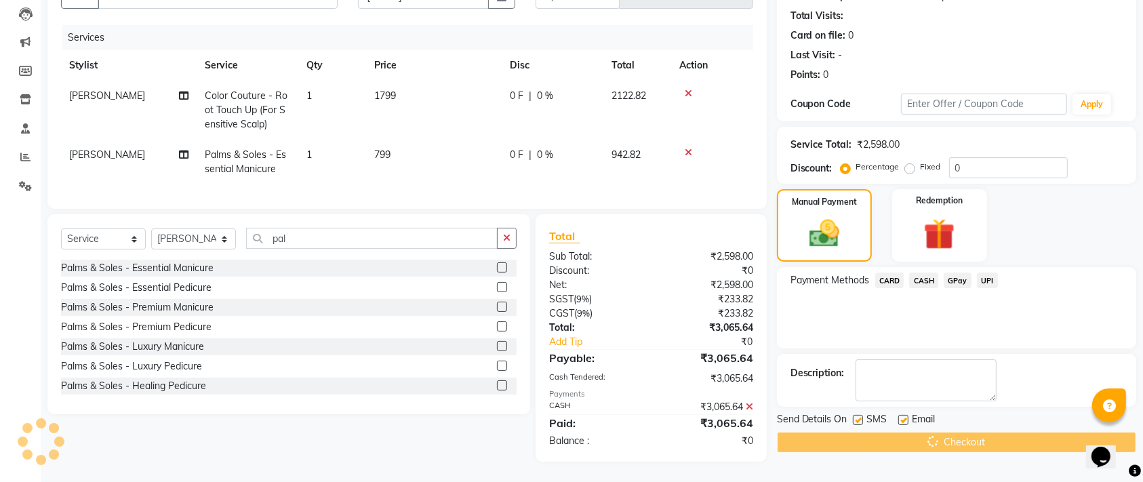
click at [971, 432] on div "Checkout" at bounding box center [956, 442] width 359 height 21
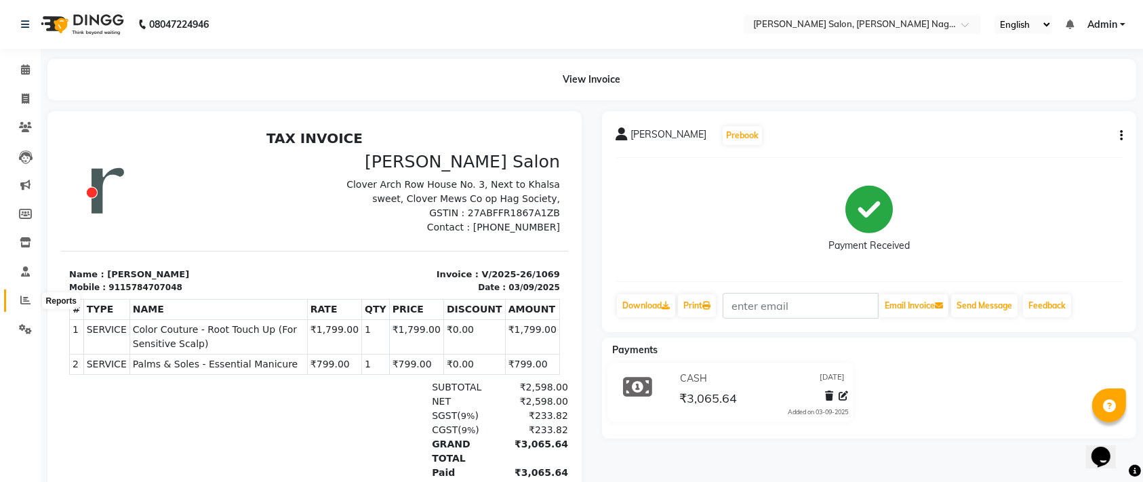
click at [18, 305] on span at bounding box center [26, 301] width 24 height 16
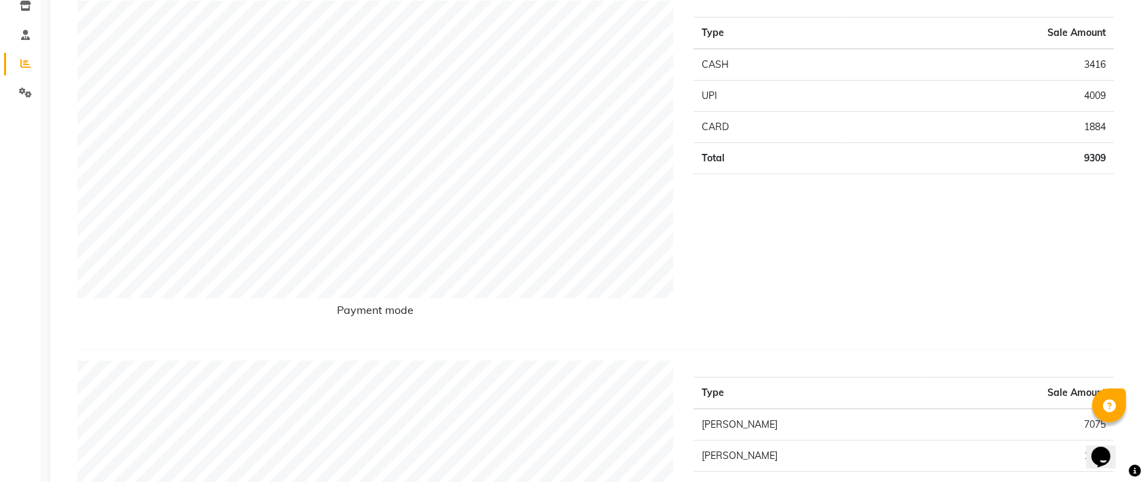
scroll to position [200, 0]
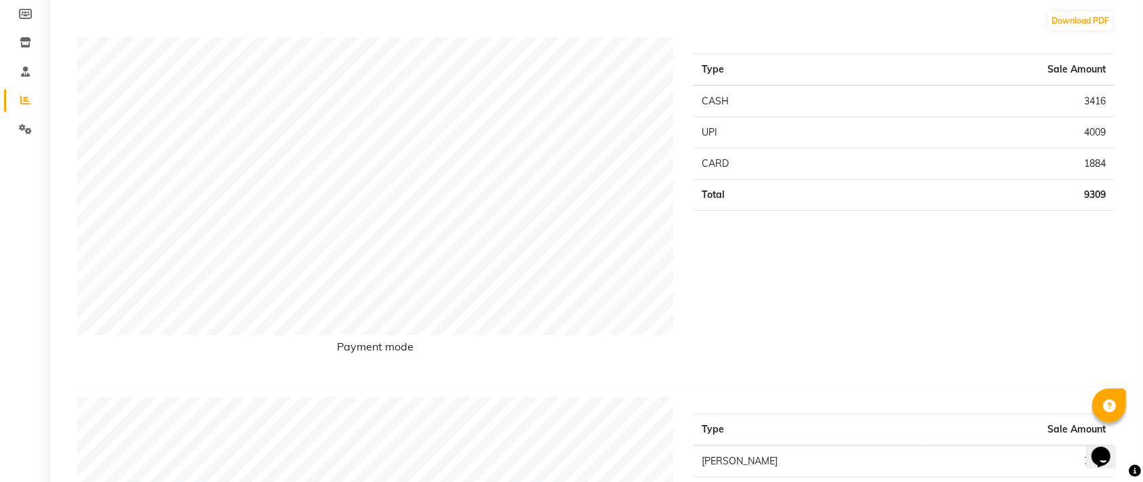
click at [672, 351] on h6 "Payment mode" at bounding box center [375, 349] width 596 height 18
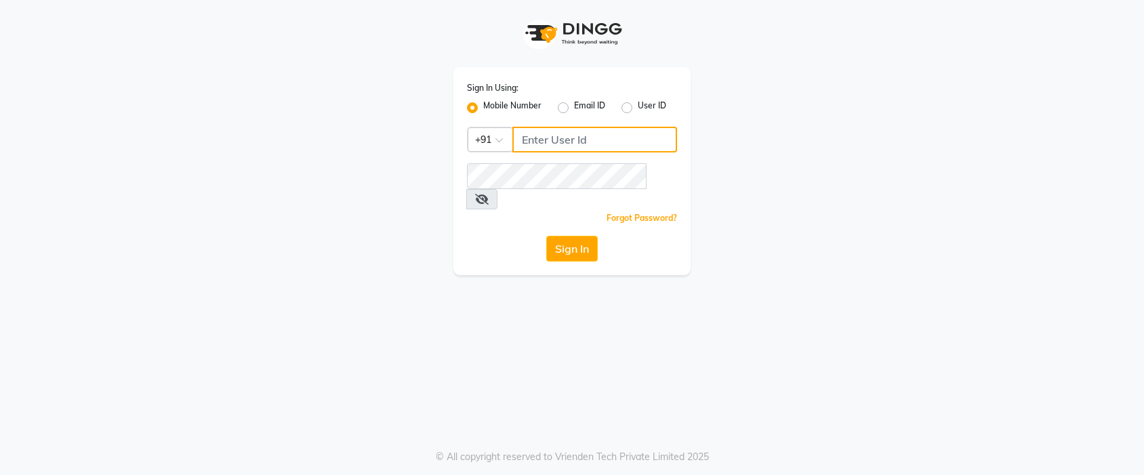
drag, startPoint x: 0, startPoint y: 0, endPoint x: 569, endPoint y: 142, distance: 586.2
click at [569, 142] on input "Username" at bounding box center [594, 140] width 165 height 26
type input "8605665566"
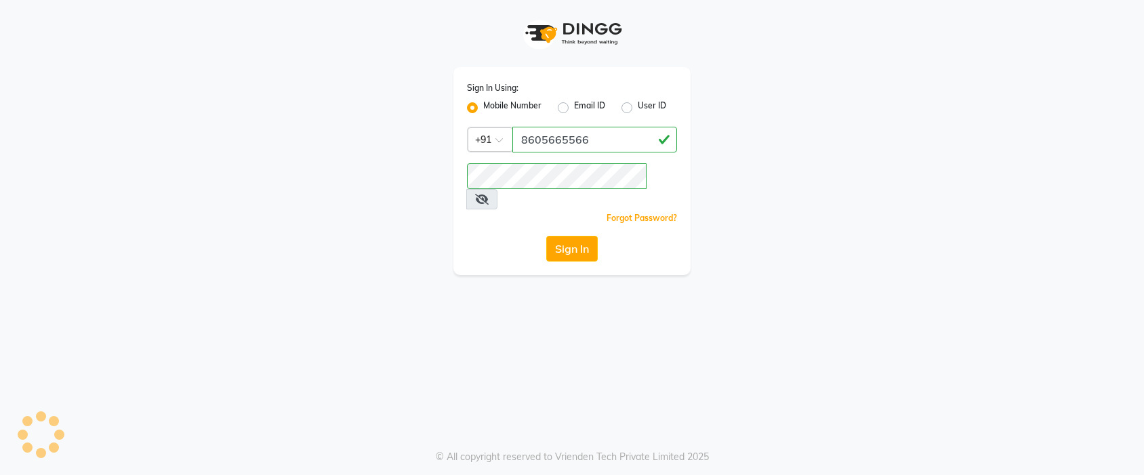
click at [489, 194] on icon at bounding box center [482, 199] width 14 height 11
click at [575, 236] on button "Sign In" at bounding box center [572, 249] width 52 height 26
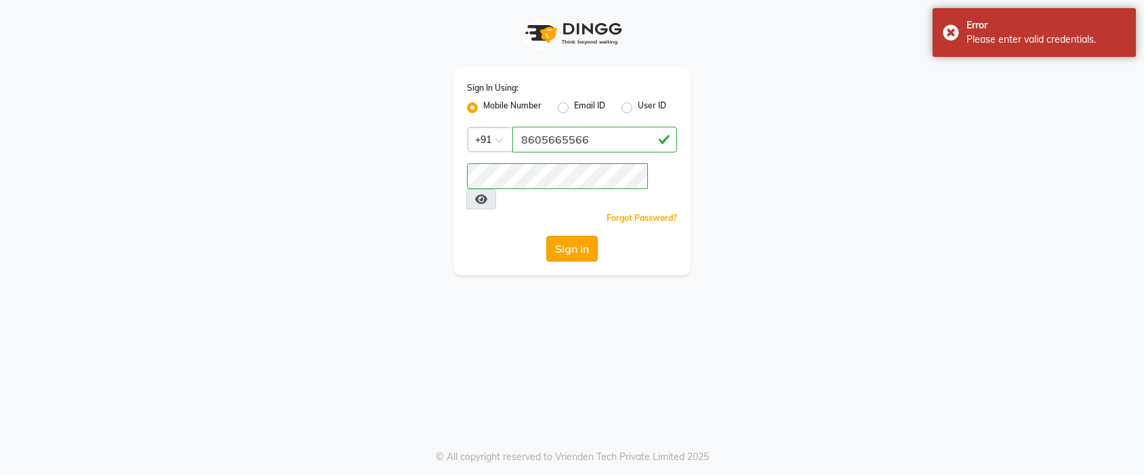
click at [564, 236] on button "Sign In" at bounding box center [572, 249] width 52 height 26
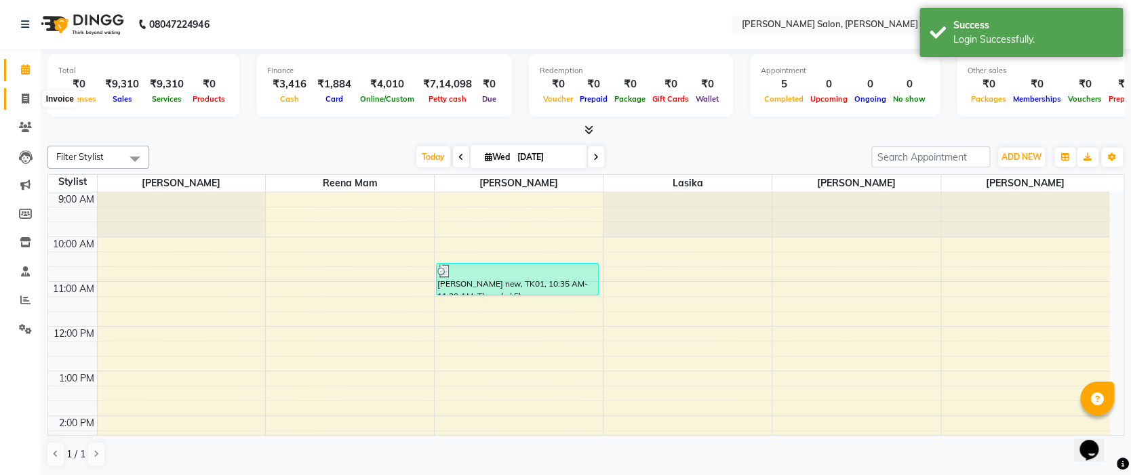
click at [20, 93] on span at bounding box center [26, 100] width 24 height 16
select select "6221"
select select "service"
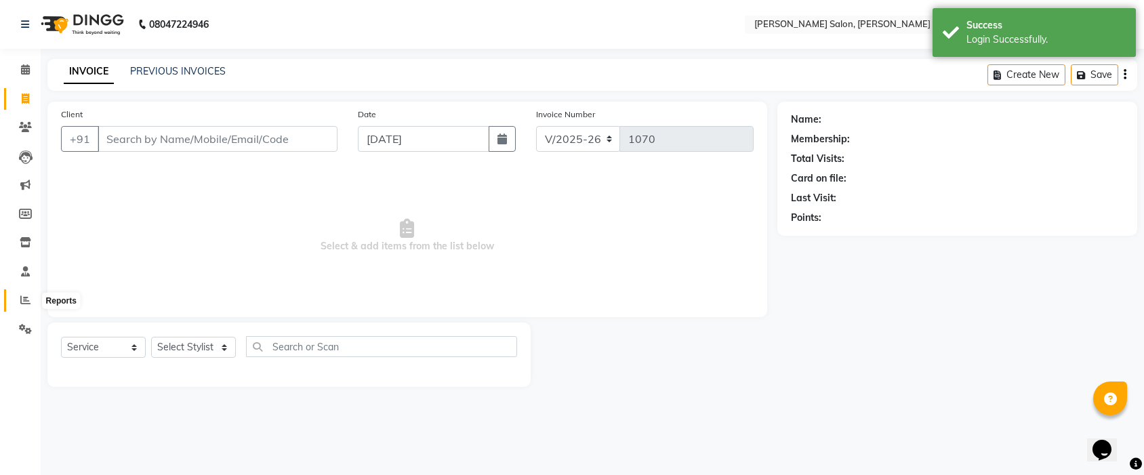
click at [24, 305] on icon at bounding box center [25, 300] width 10 height 10
